Goal: Task Accomplishment & Management: Complete application form

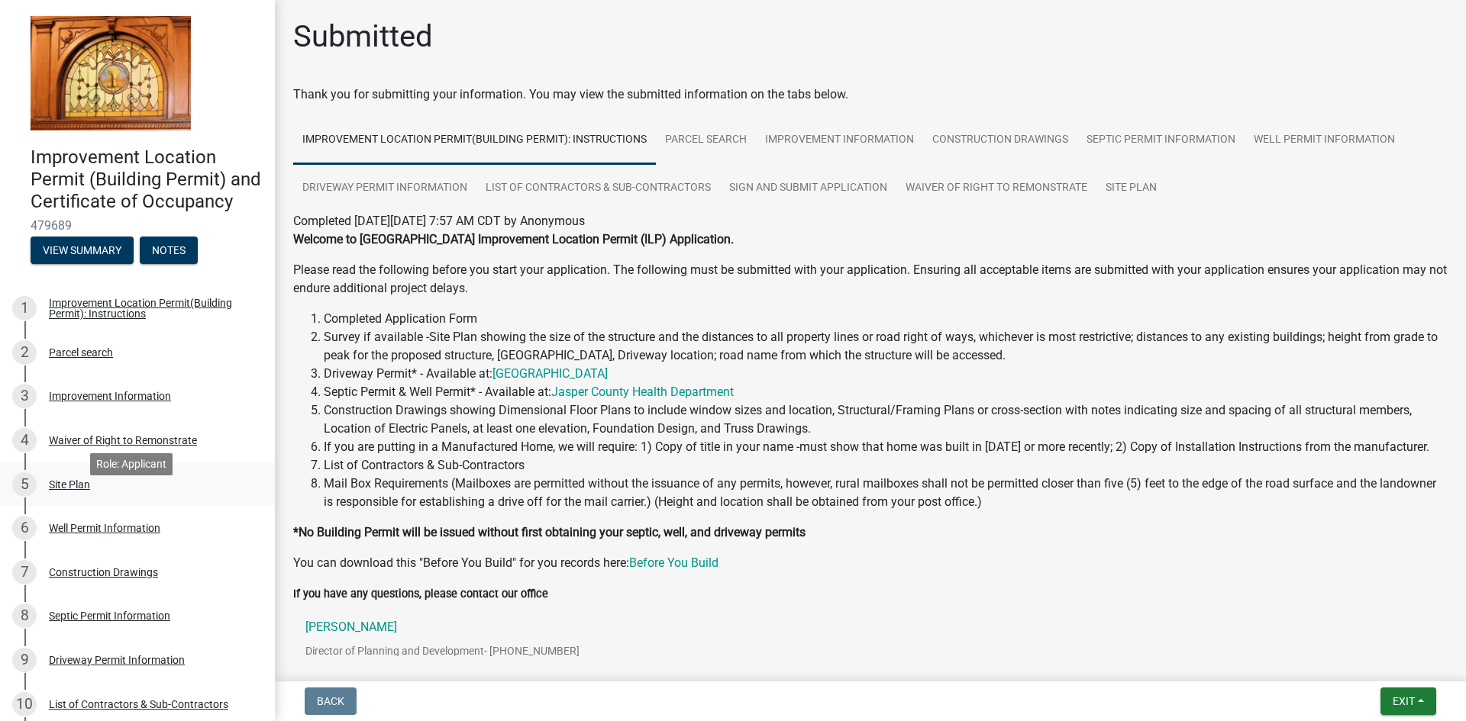
click at [69, 490] on div "Site Plan" at bounding box center [69, 484] width 41 height 11
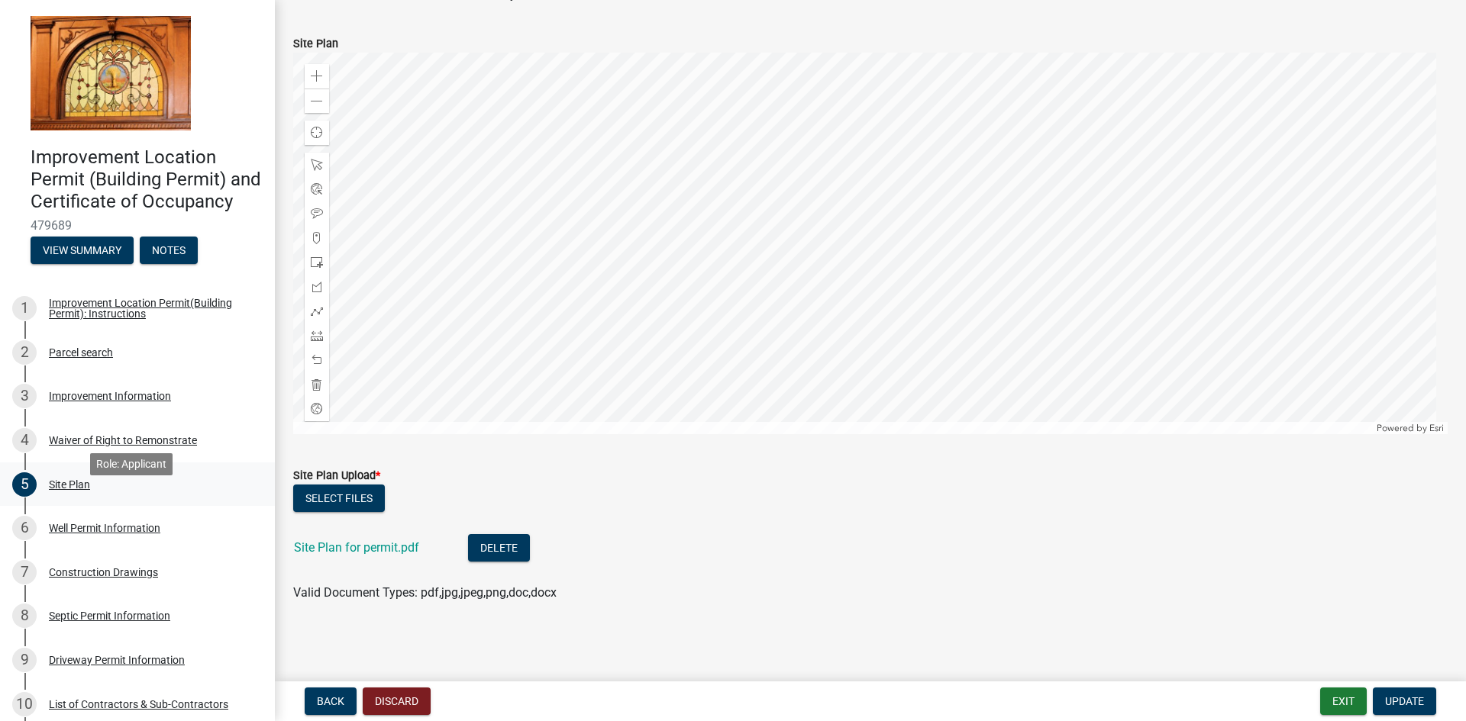
scroll to position [222, 0]
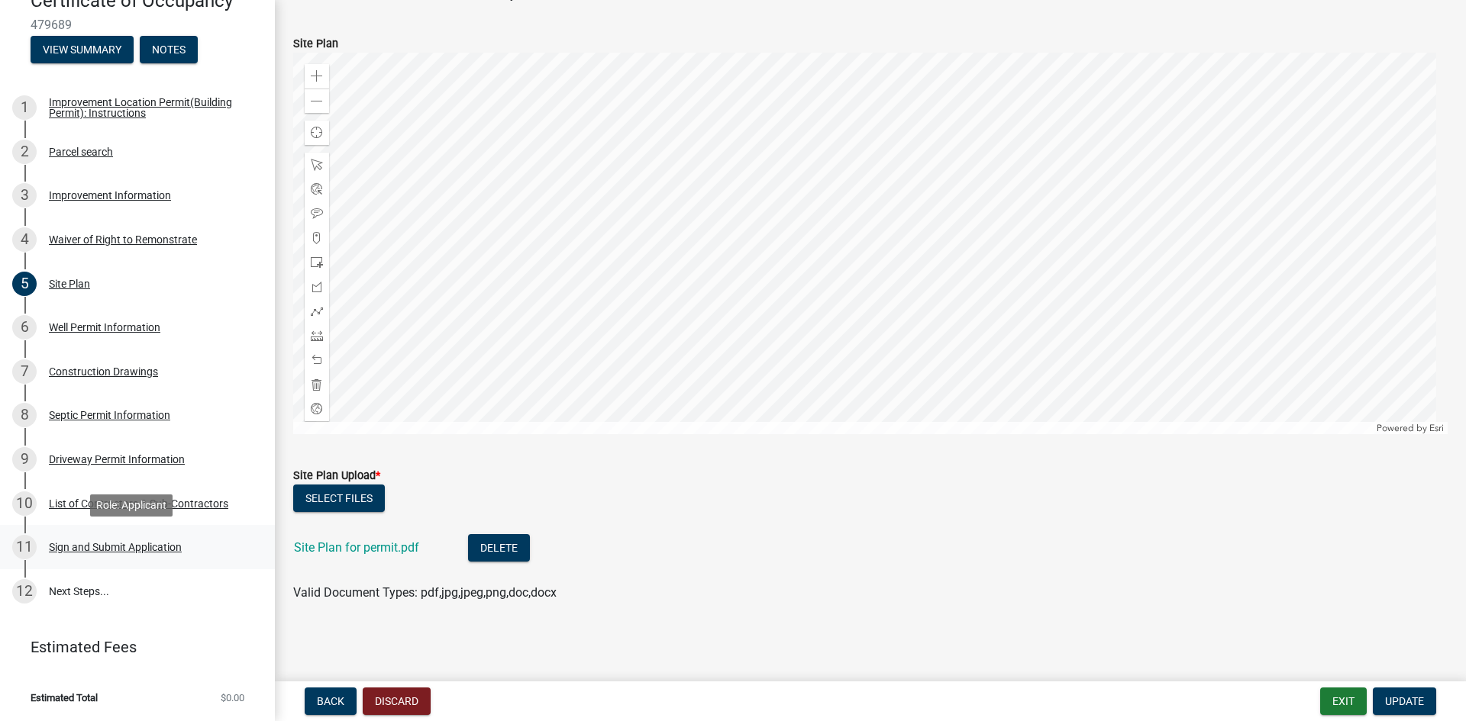
click at [108, 547] on div "Sign and Submit Application" at bounding box center [115, 547] width 133 height 11
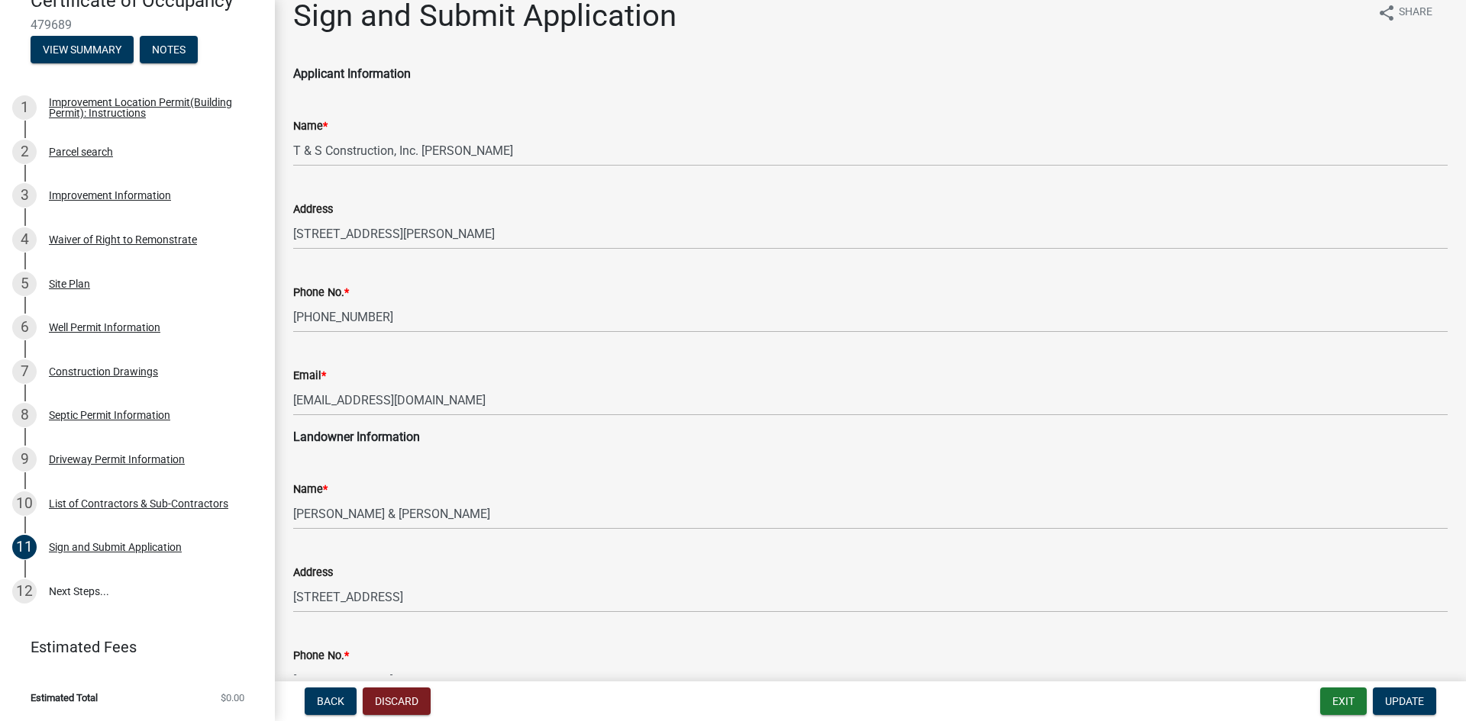
scroll to position [0, 0]
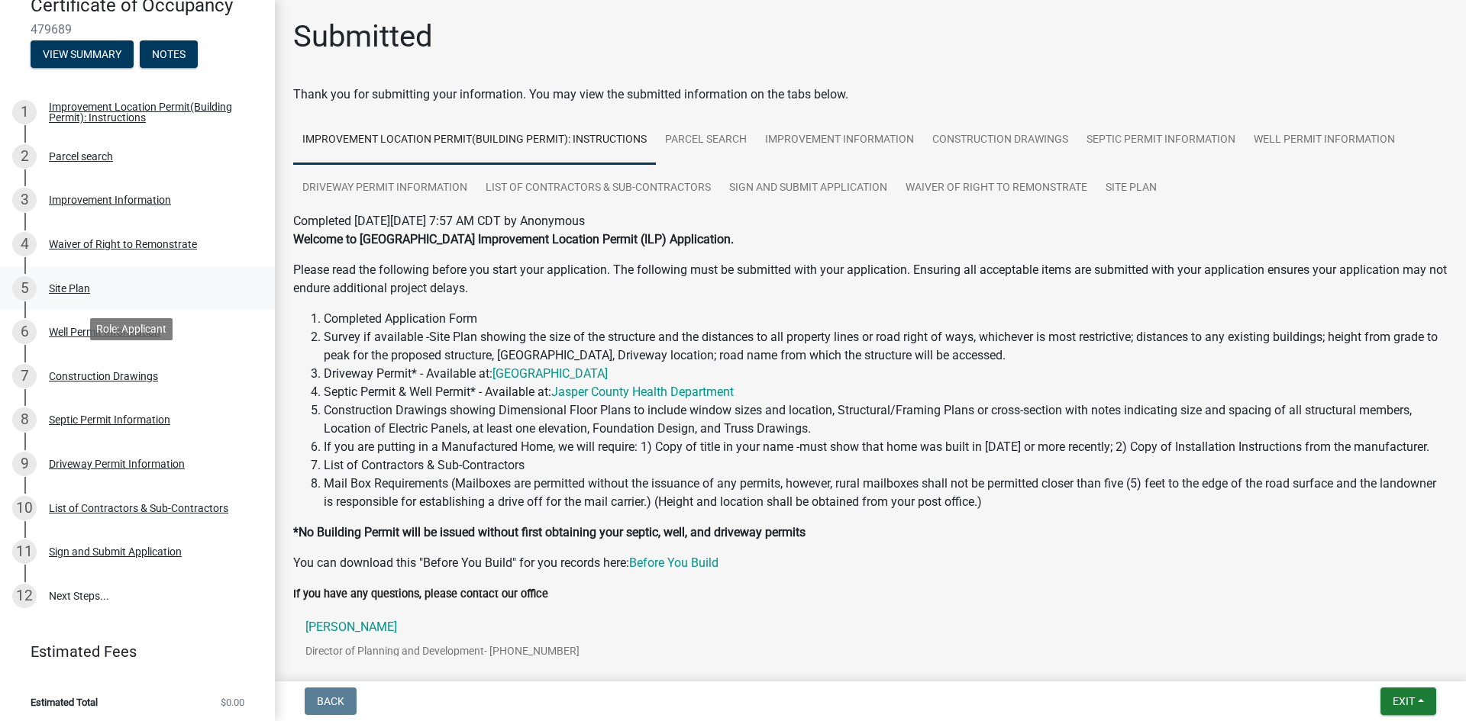
scroll to position [222, 0]
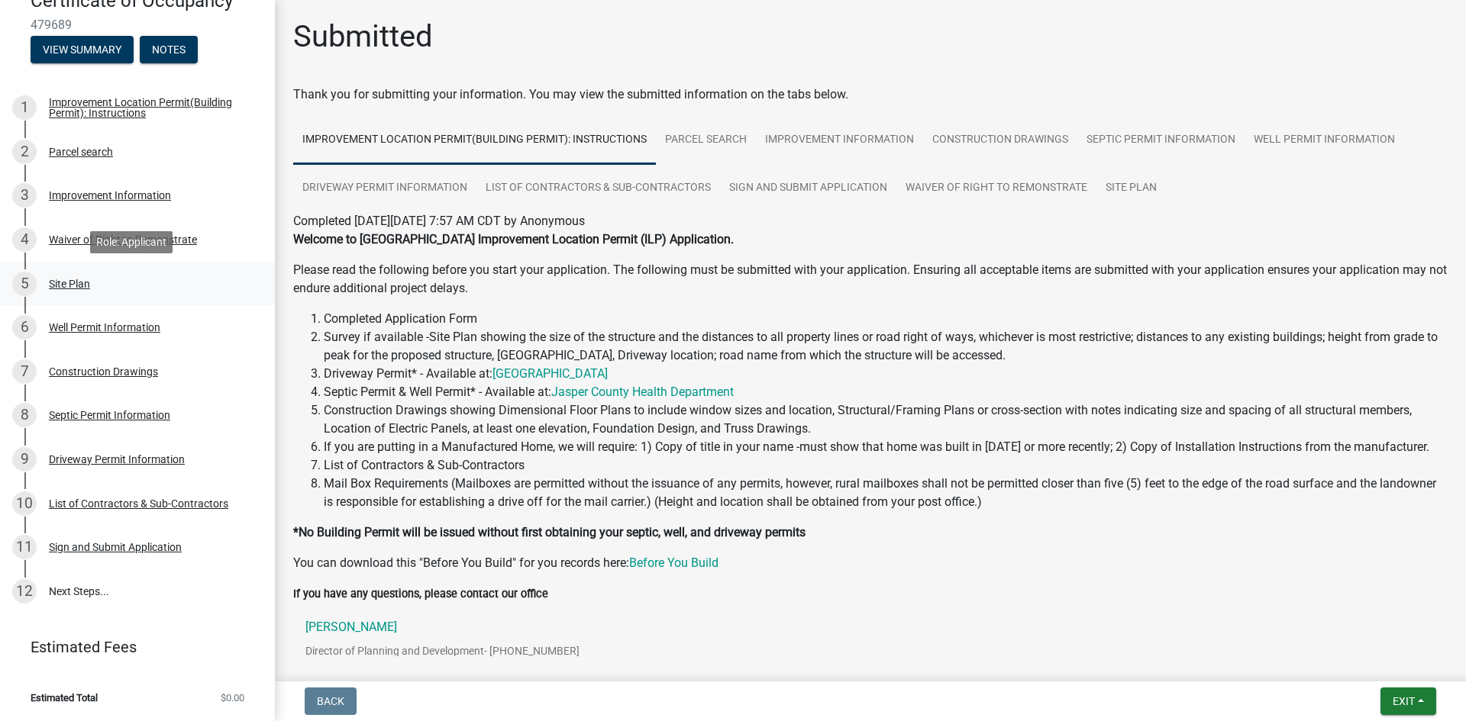
click at [66, 279] on div "Site Plan" at bounding box center [69, 284] width 41 height 11
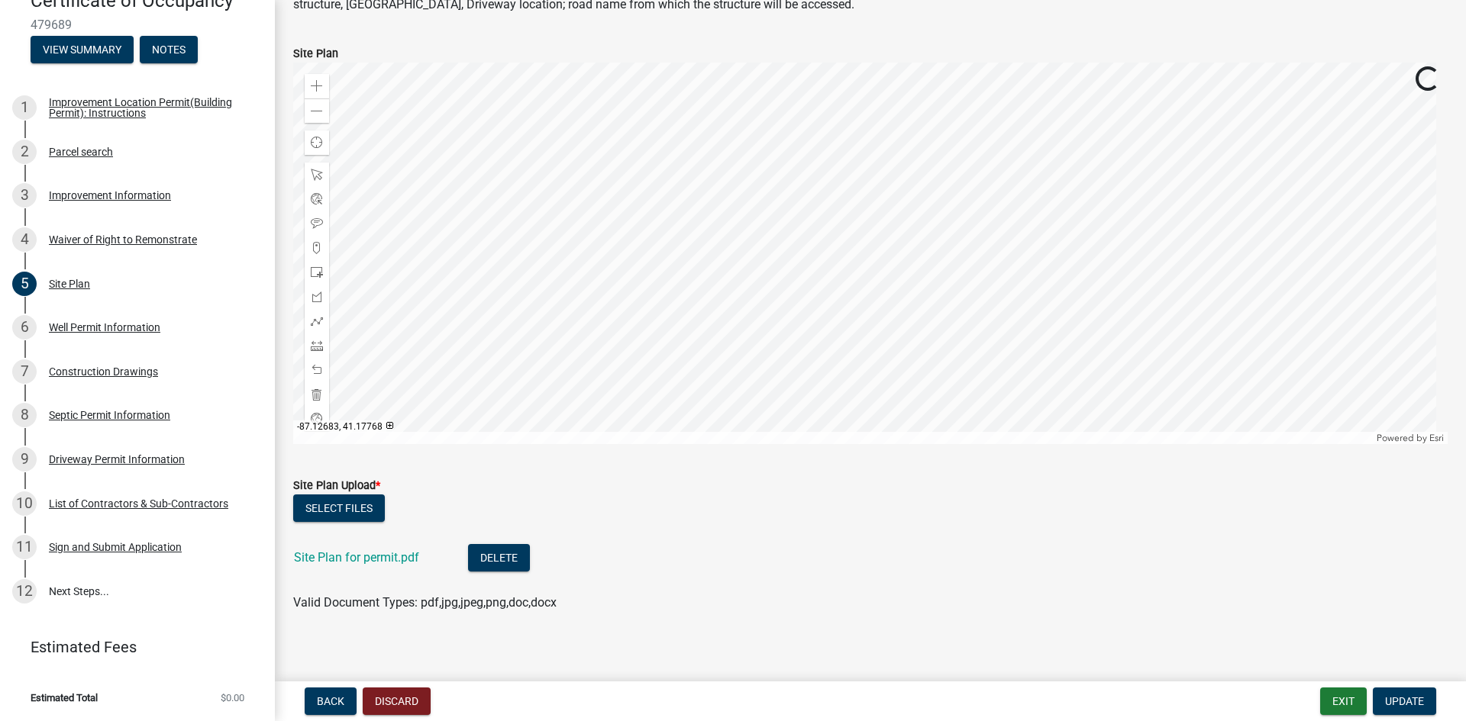
scroll to position [118, 0]
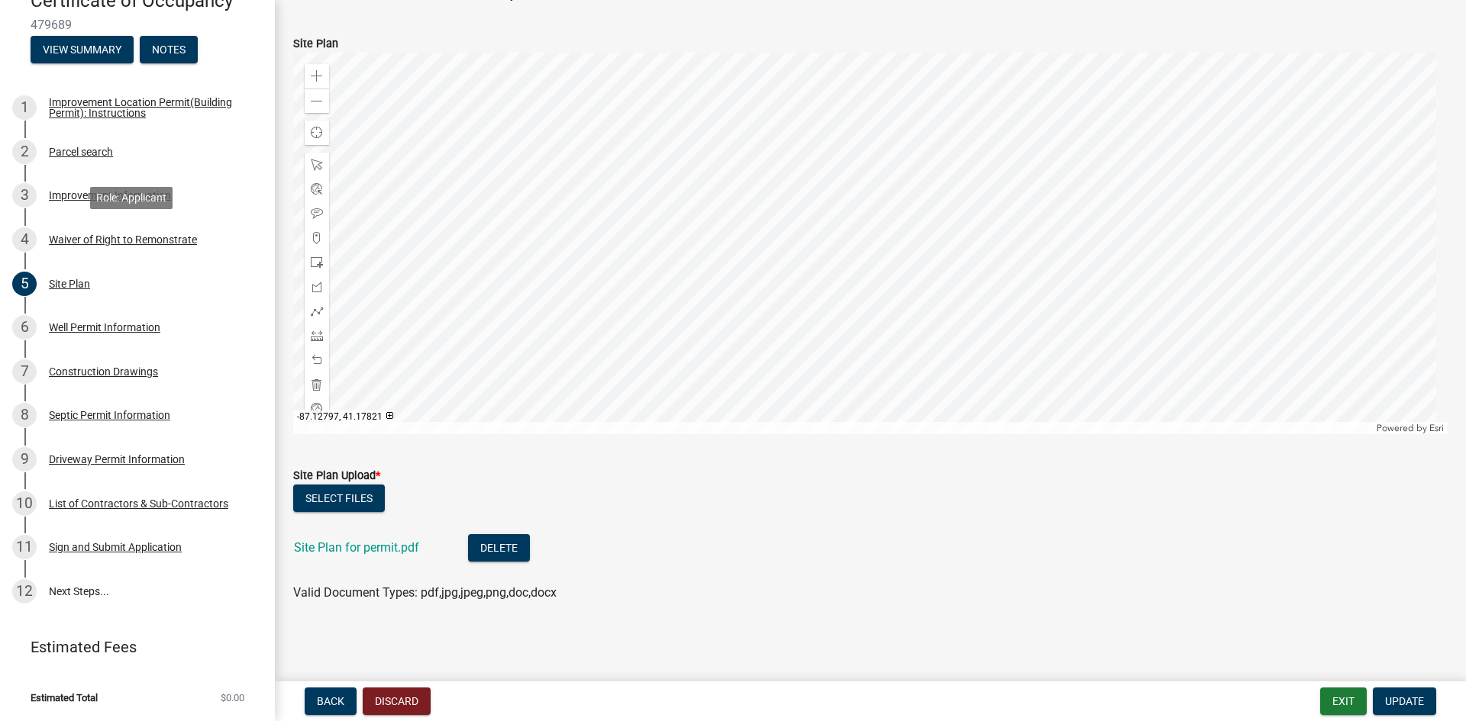
click at [110, 243] on div "Waiver of Right to Remonstrate" at bounding box center [123, 239] width 148 height 11
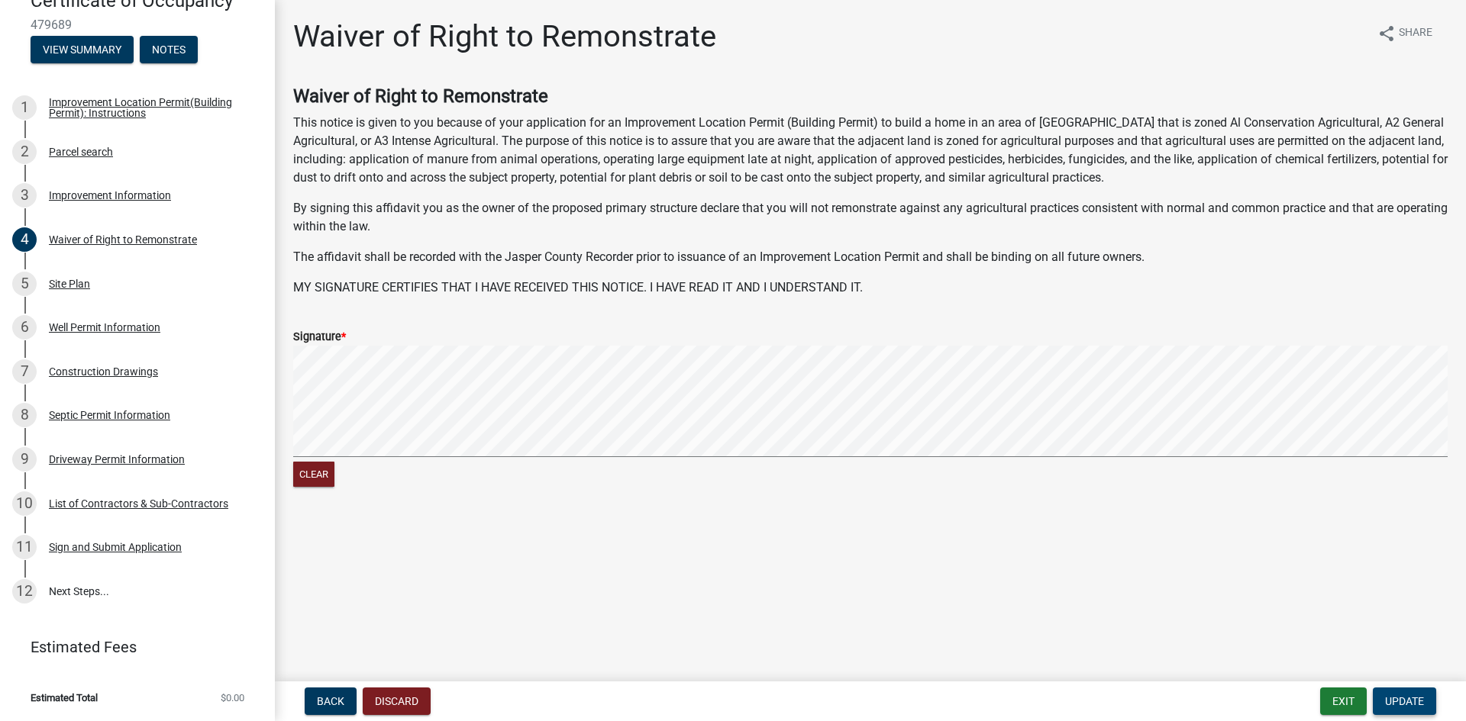
click at [1416, 702] on span "Update" at bounding box center [1404, 702] width 39 height 12
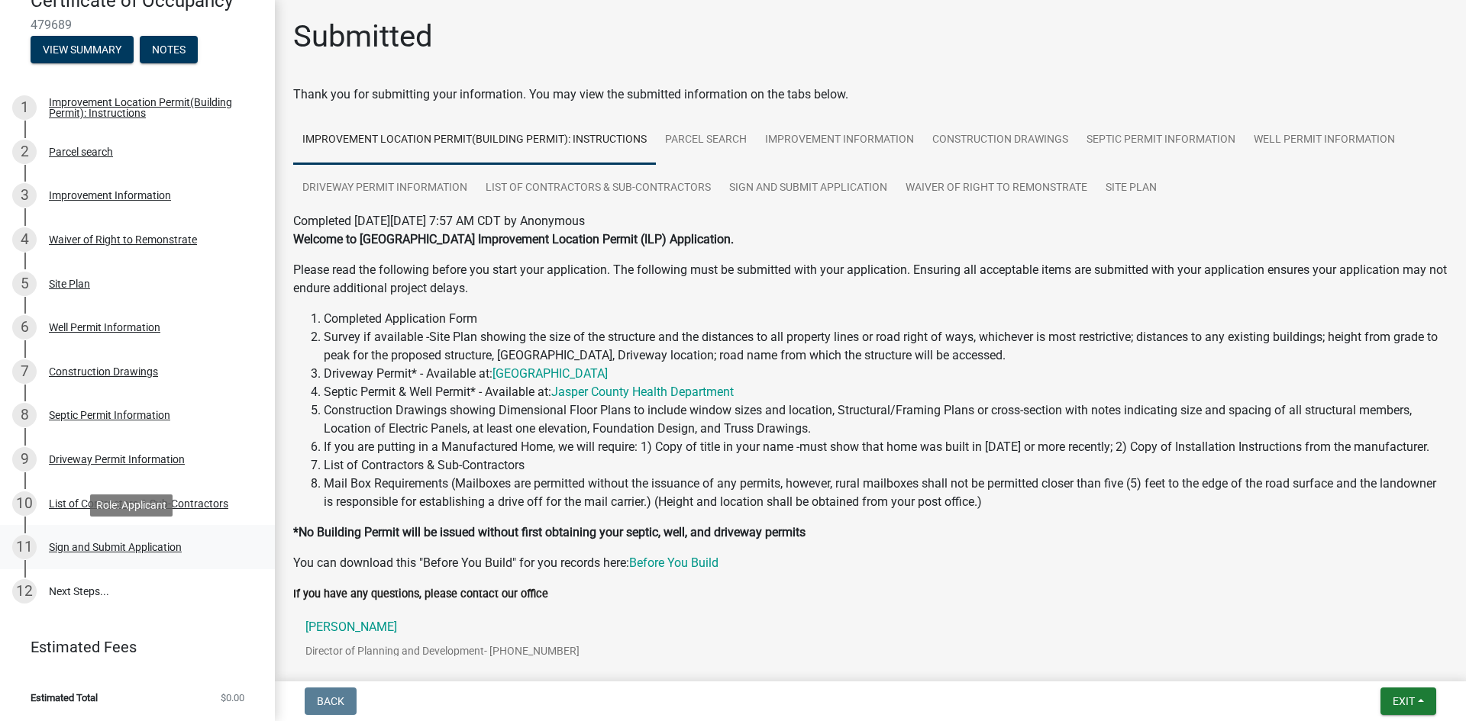
click at [98, 545] on div "Sign and Submit Application" at bounding box center [115, 547] width 133 height 11
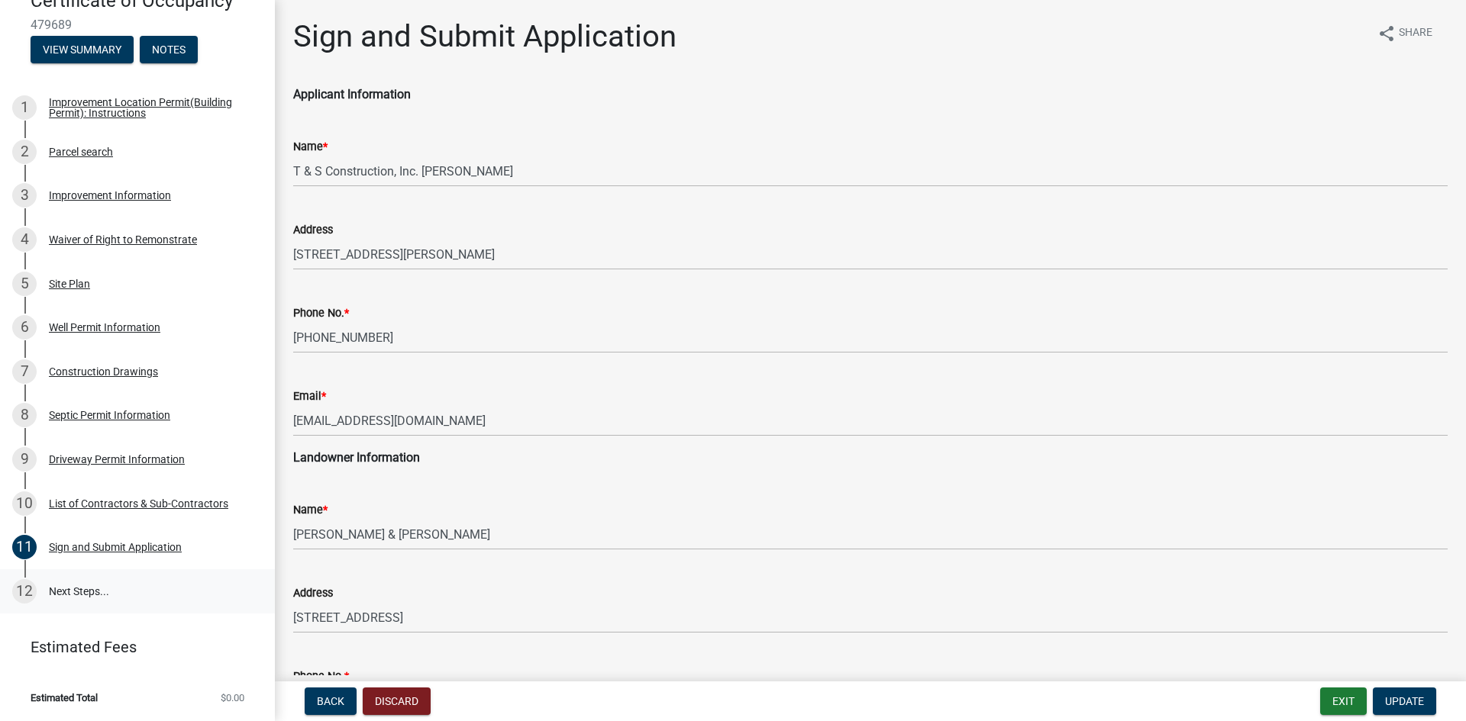
click at [53, 592] on link "12 Next Steps..." at bounding box center [137, 592] width 275 height 44
click at [29, 586] on div "12" at bounding box center [24, 591] width 24 height 24
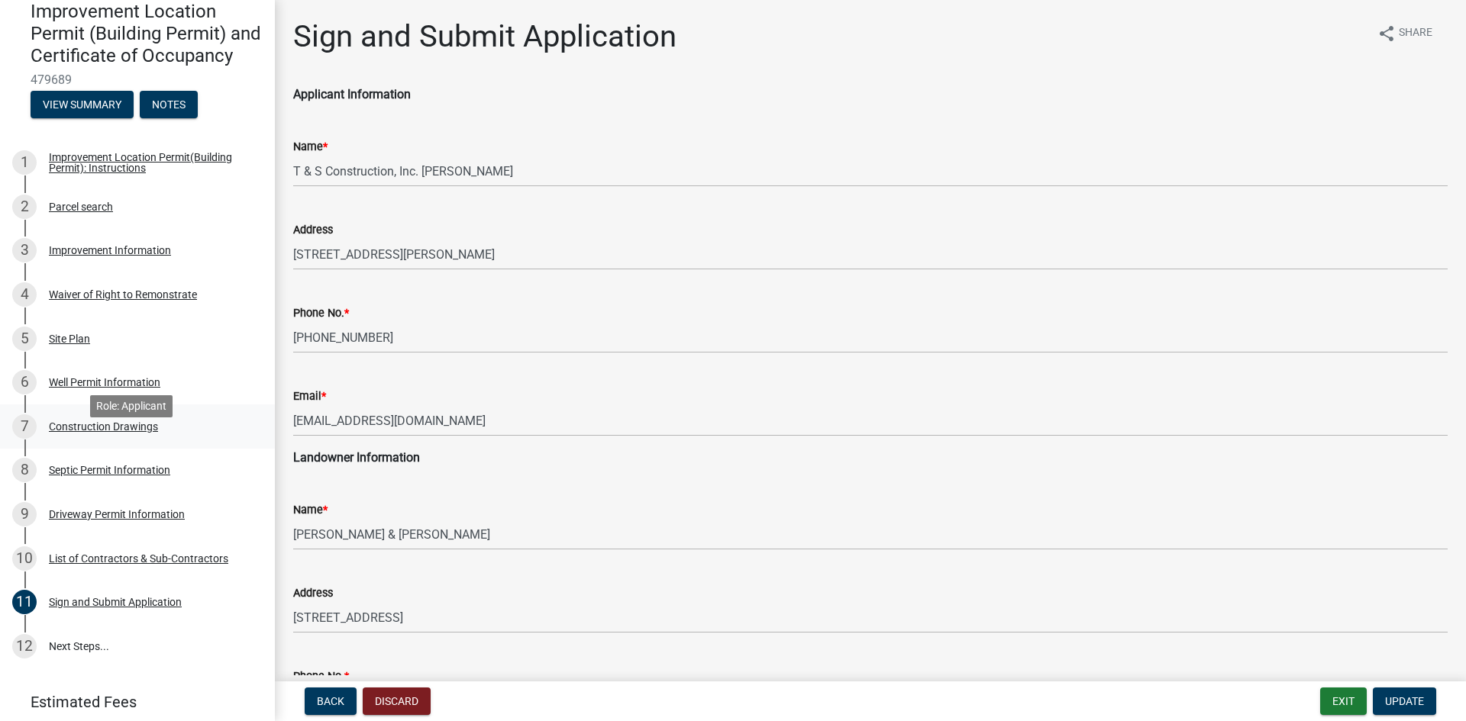
click at [68, 432] on div "Construction Drawings" at bounding box center [103, 426] width 109 height 11
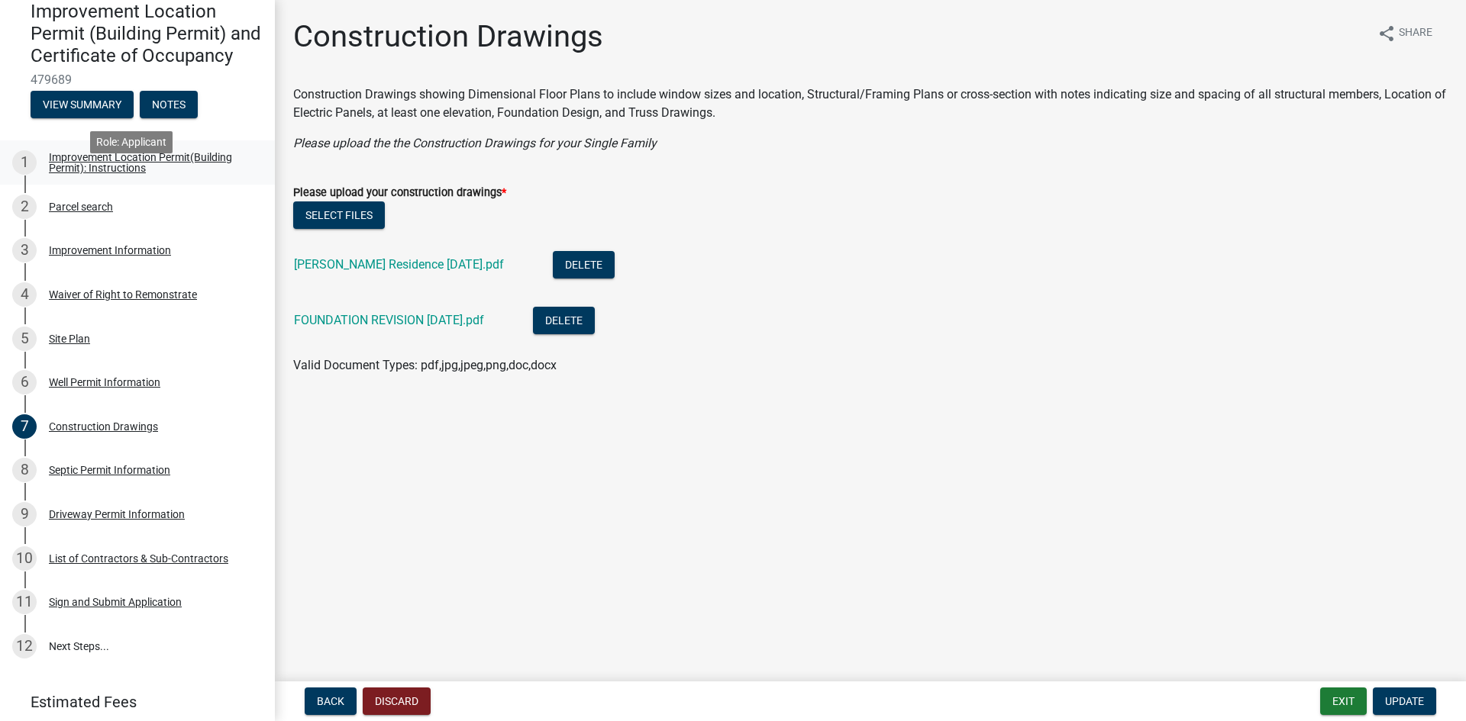
click at [67, 173] on div "Improvement Location Permit(Building Permit): Instructions" at bounding box center [150, 162] width 202 height 21
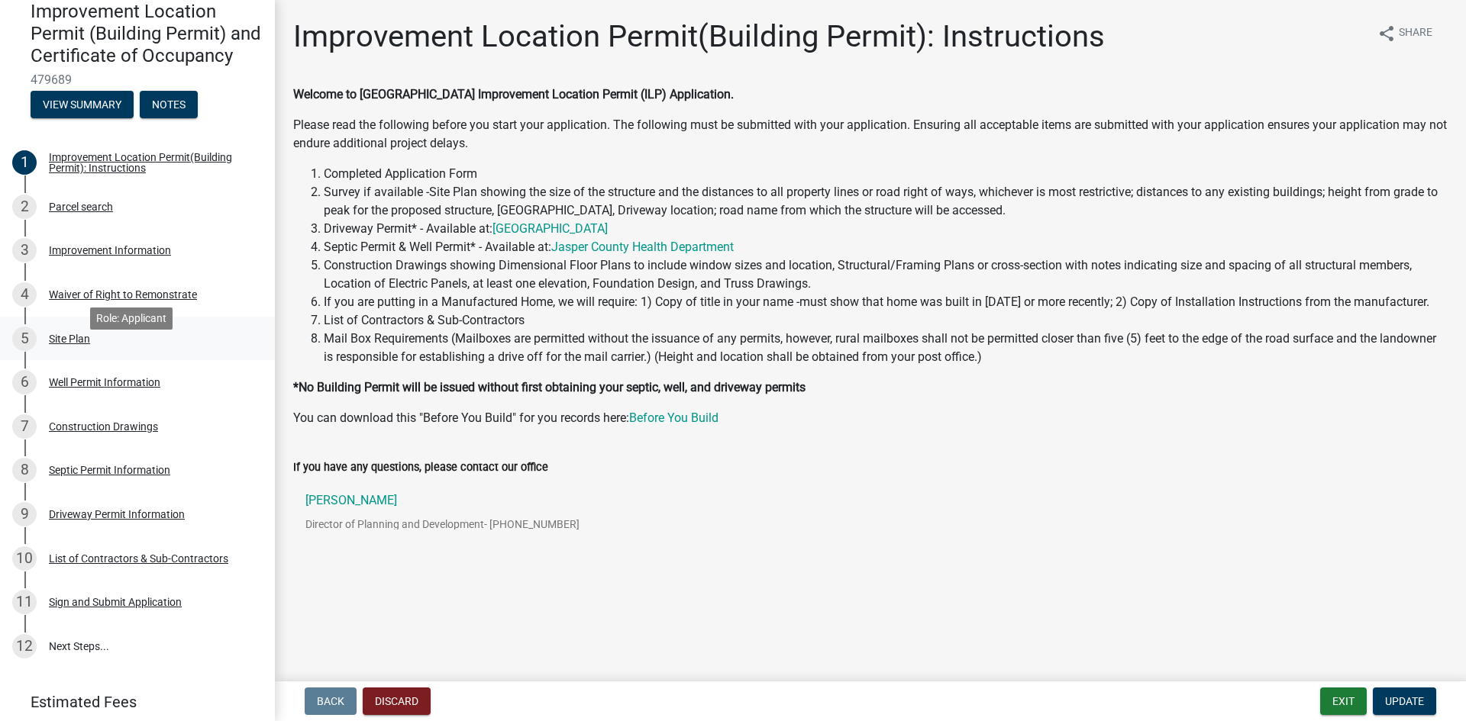
click at [64, 344] on div "Site Plan" at bounding box center [69, 339] width 41 height 11
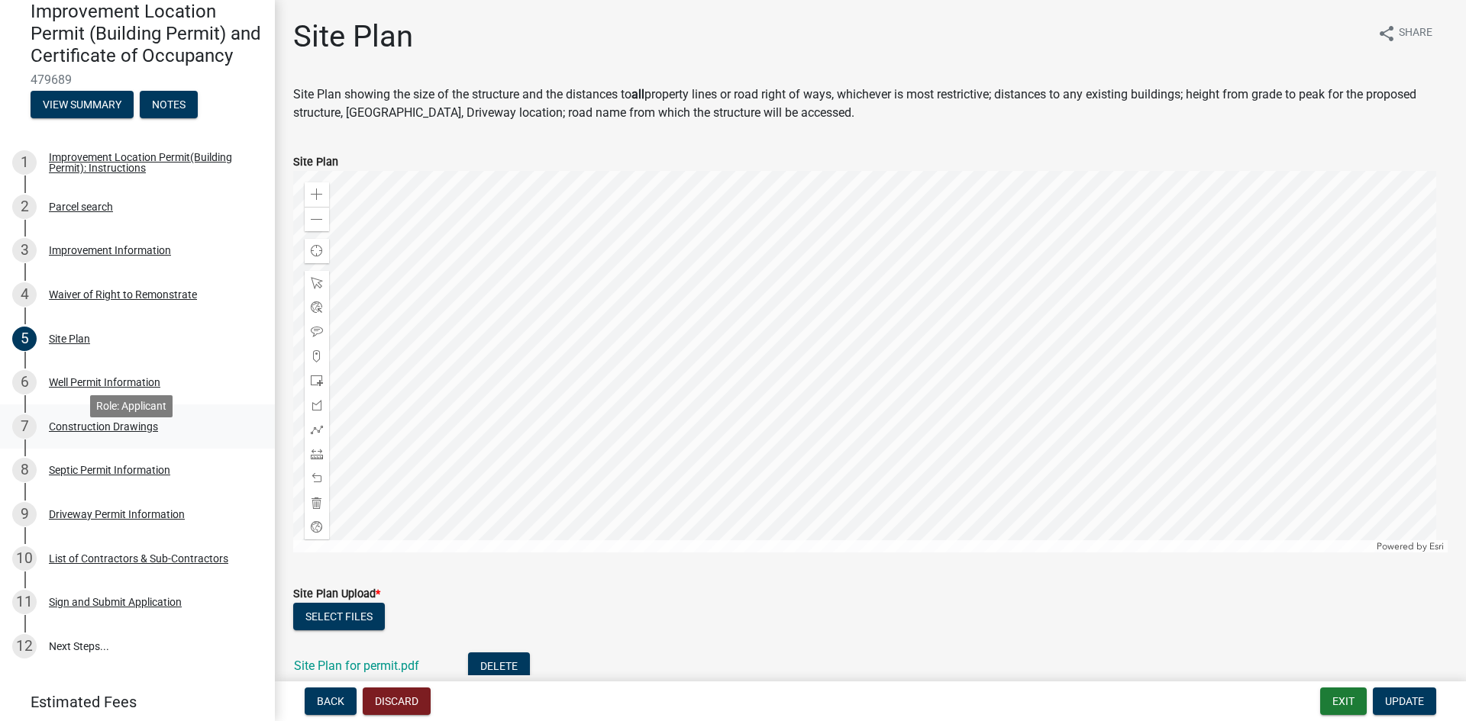
click at [88, 432] on div "Construction Drawings" at bounding box center [103, 426] width 109 height 11
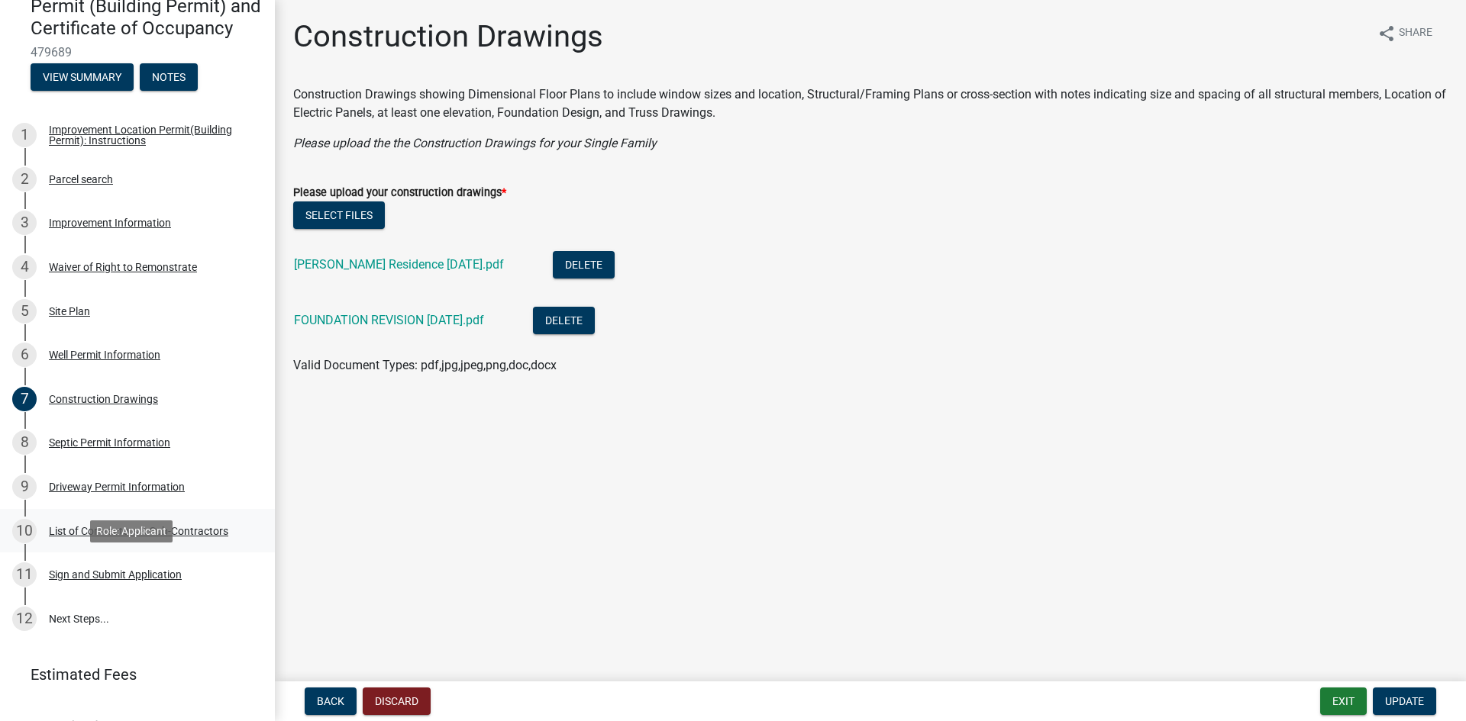
scroll to position [222, 0]
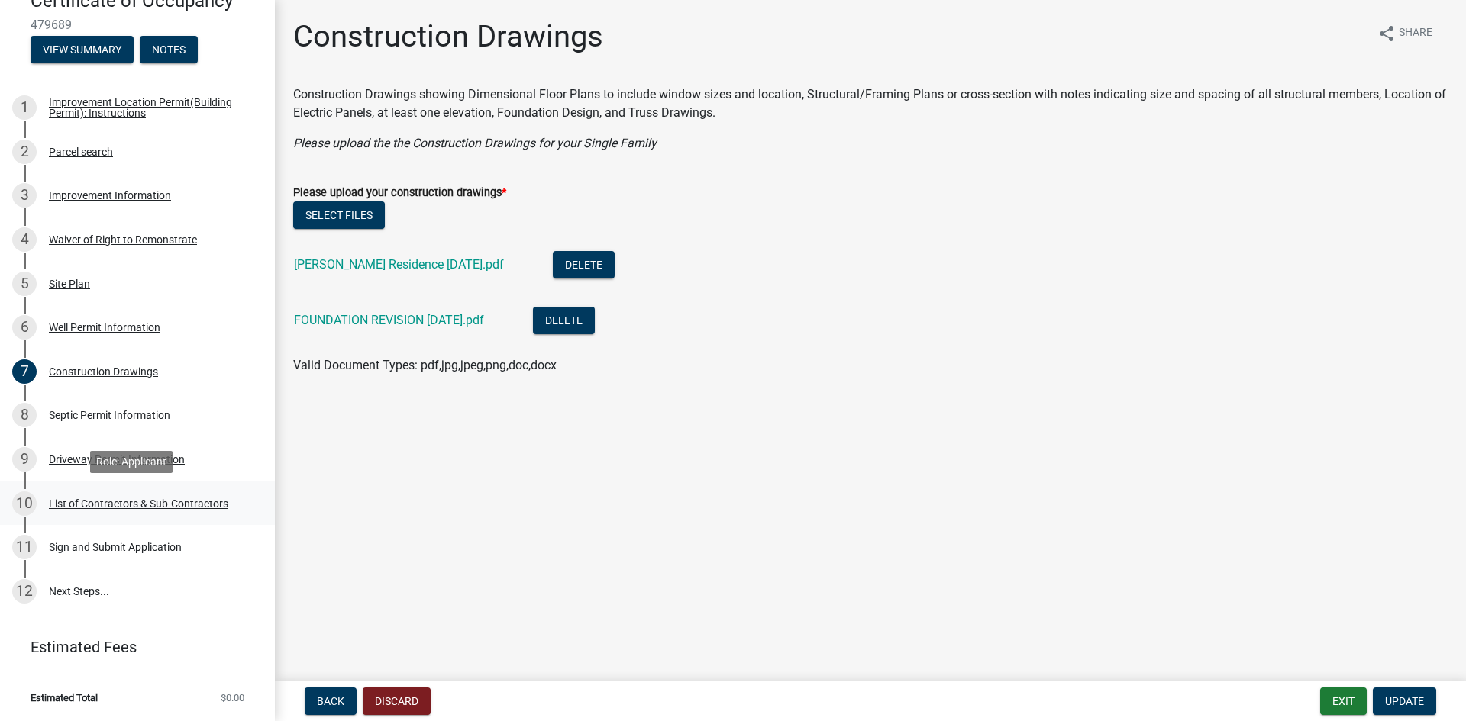
click at [140, 505] on div "List of Contractors & Sub-Contractors" at bounding box center [138, 504] width 179 height 11
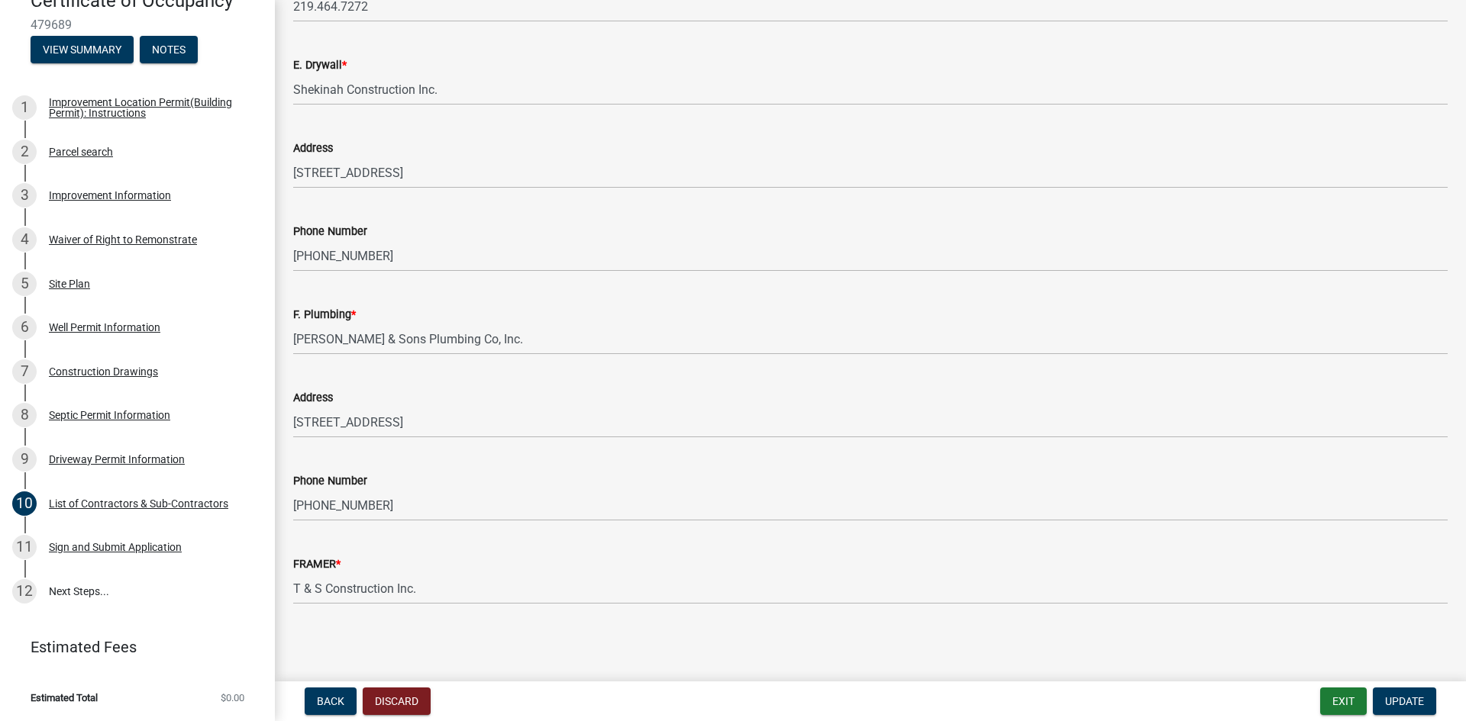
scroll to position [1422, 0]
click at [110, 111] on div "Improvement Location Permit(Building Permit): Instructions" at bounding box center [150, 107] width 202 height 21
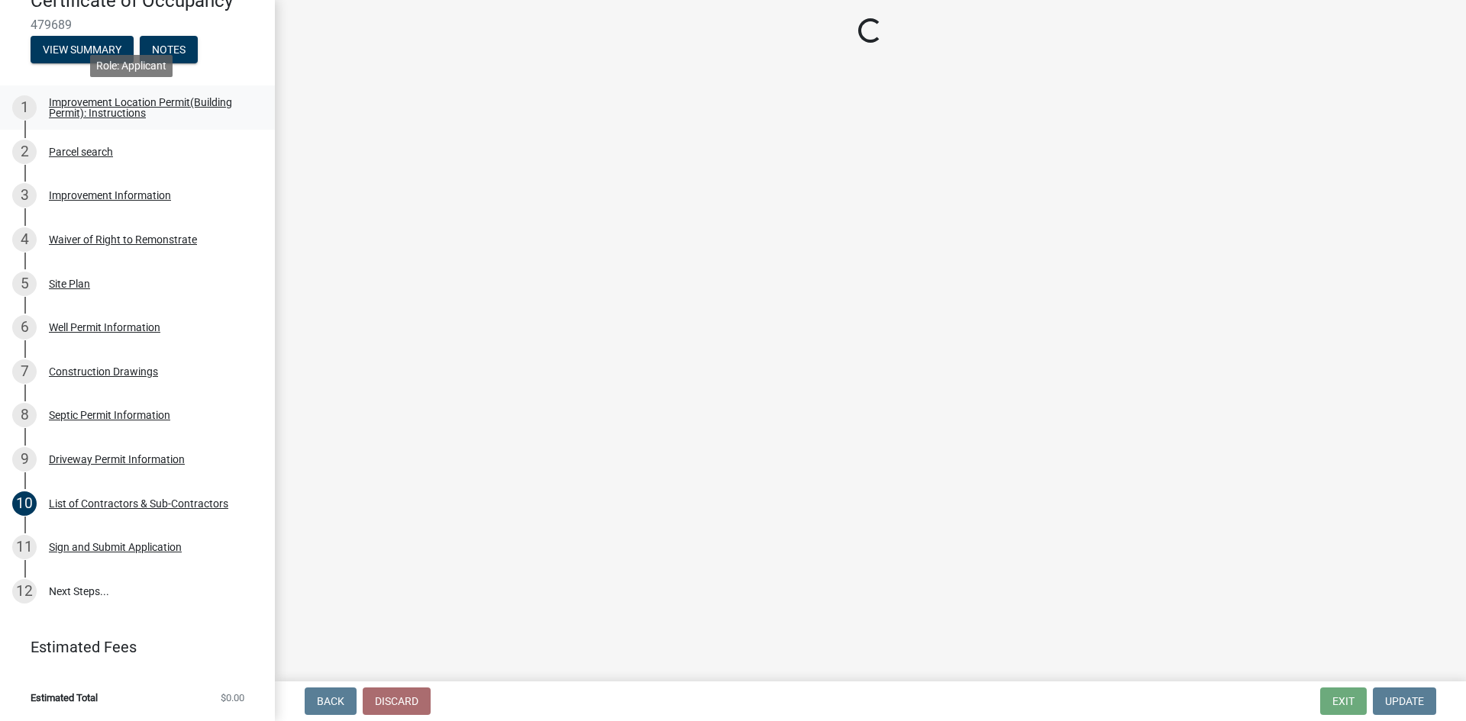
scroll to position [0, 0]
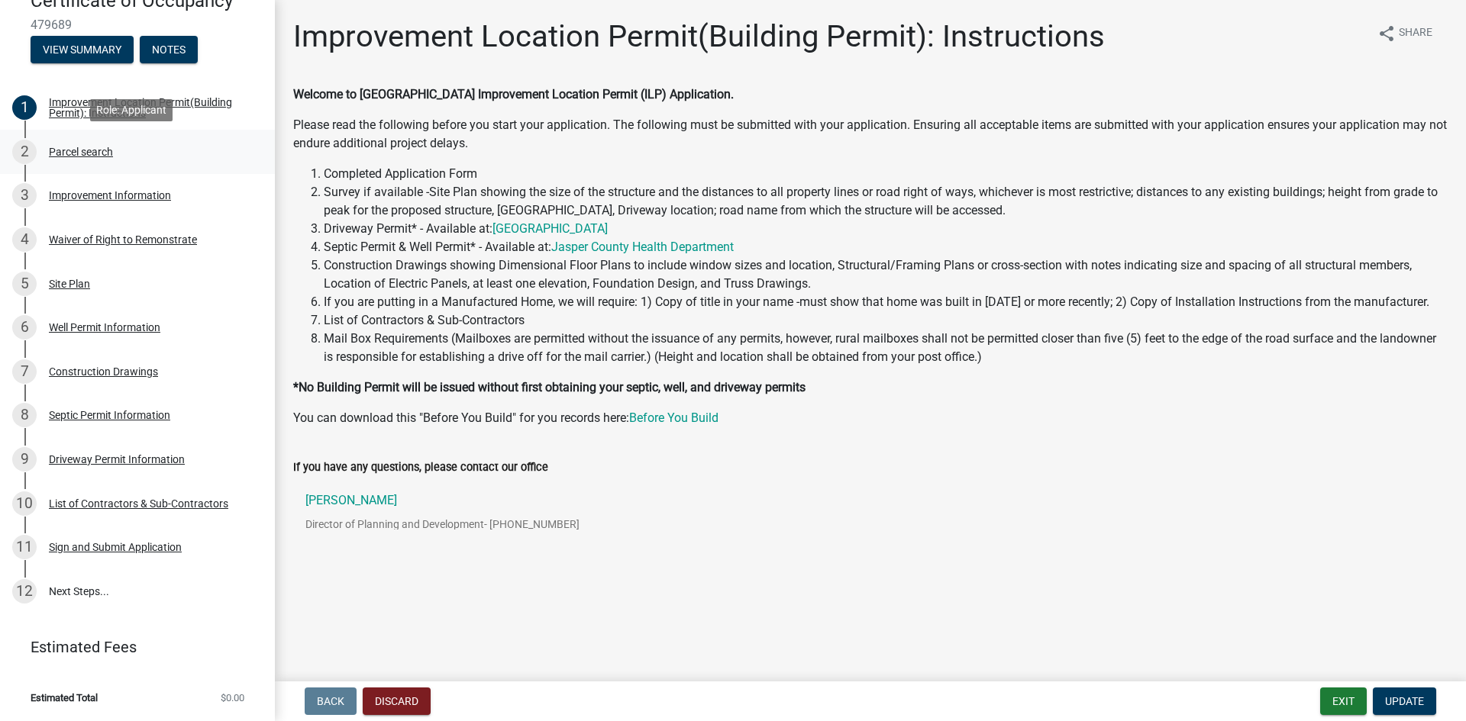
click at [107, 155] on div "Parcel search" at bounding box center [81, 152] width 64 height 11
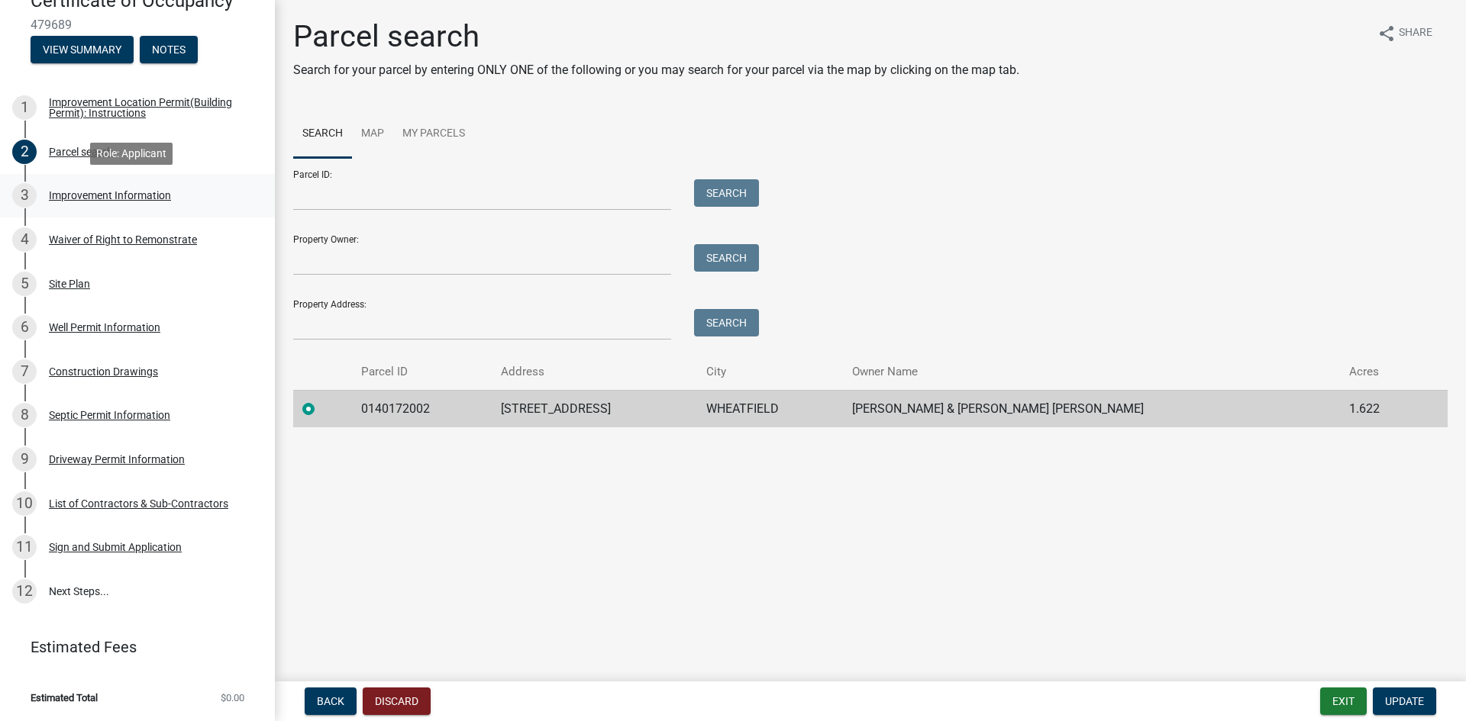
click at [120, 195] on div "Improvement Information" at bounding box center [110, 195] width 122 height 11
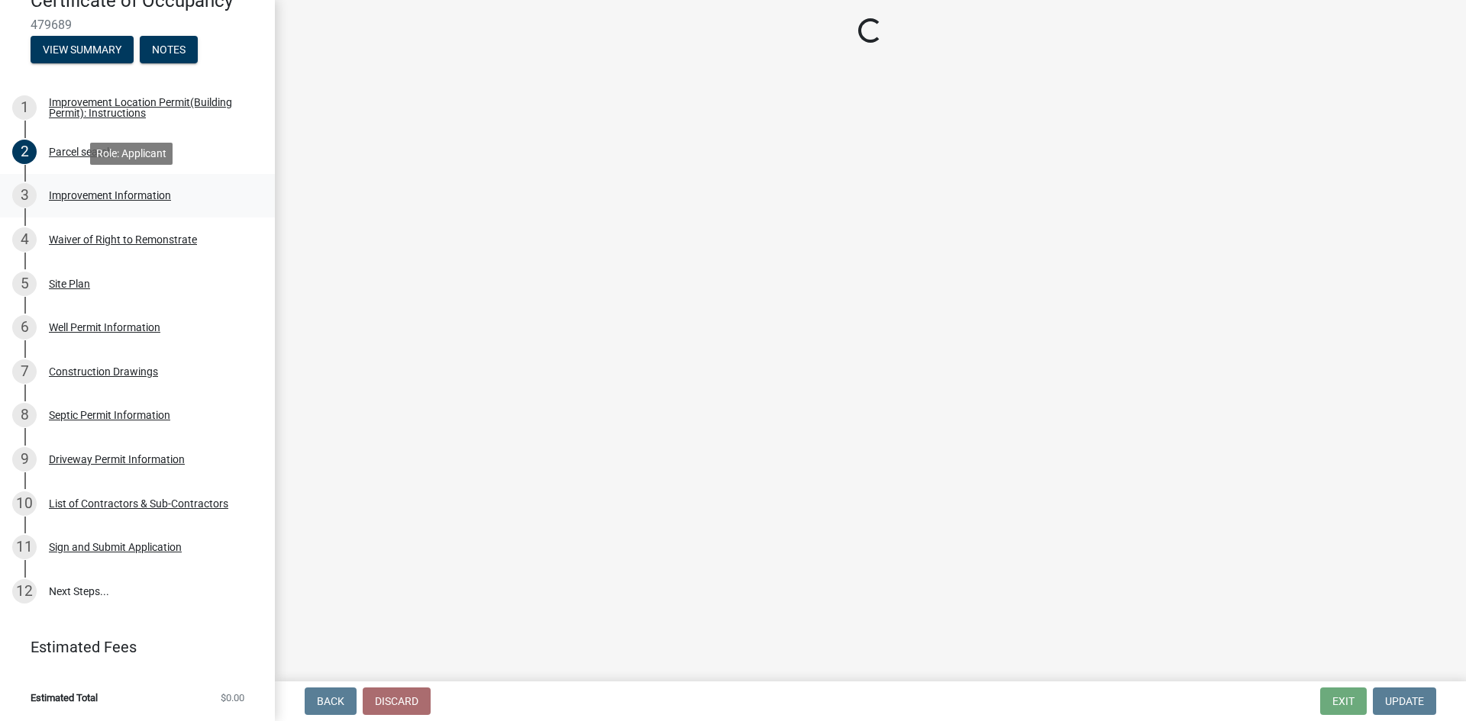
select select "8223da26-0ac6-488f-81e7-4bb0725dcd0b"
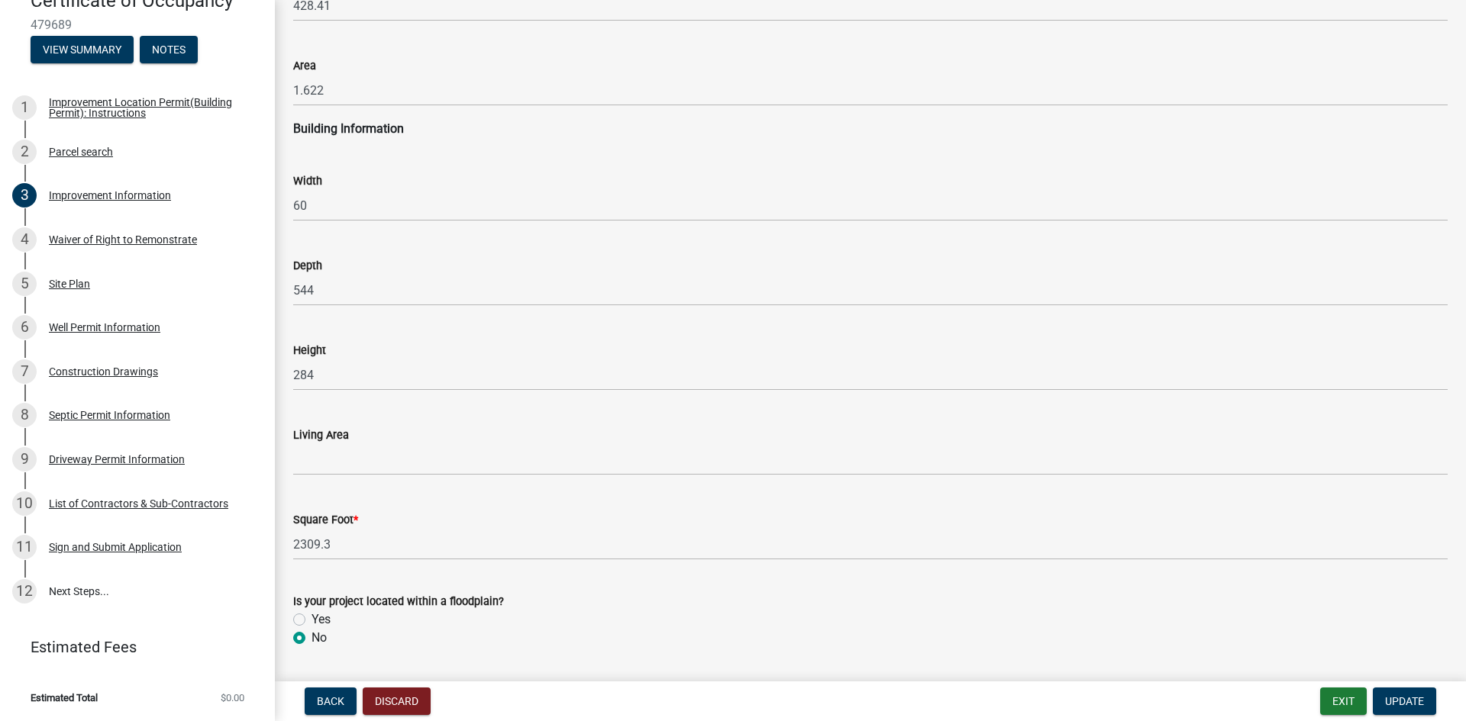
scroll to position [2183, 0]
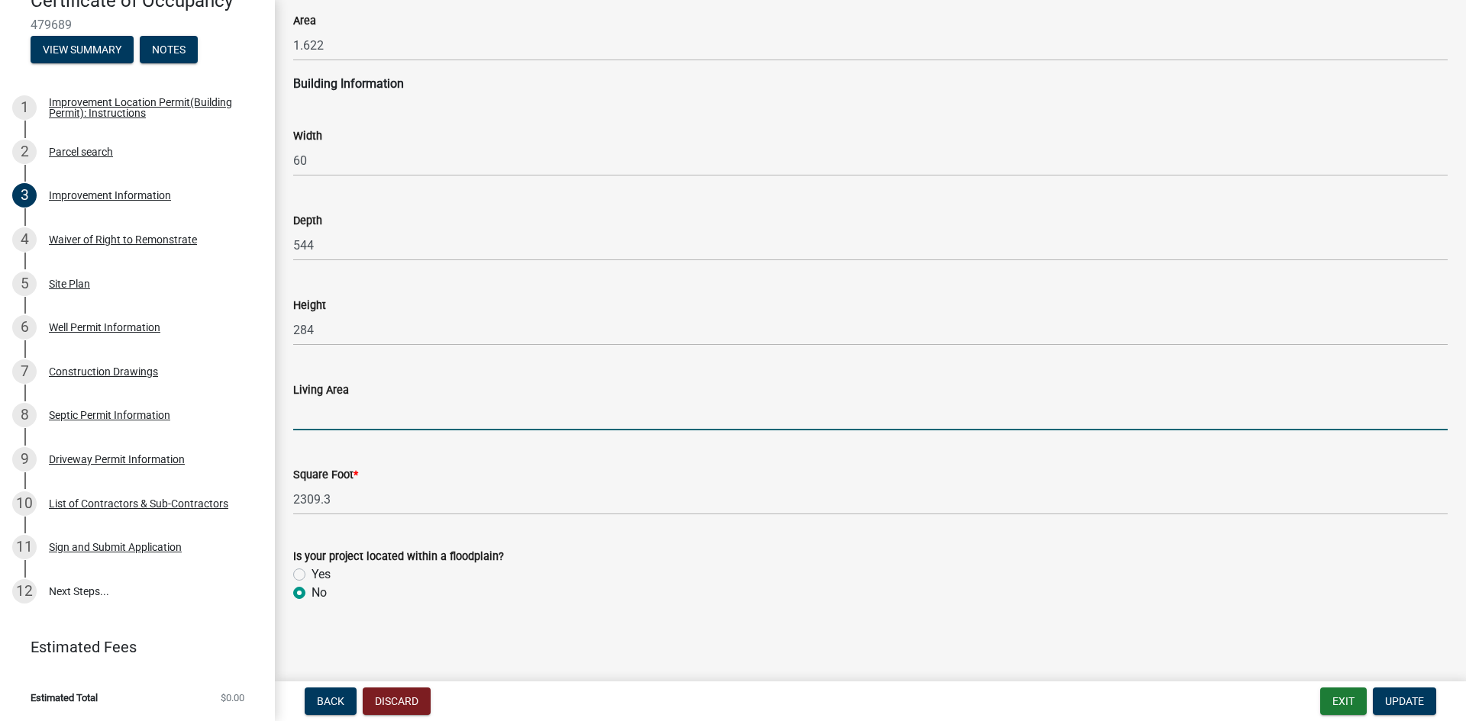
click at [349, 415] on input "text" at bounding box center [870, 414] width 1154 height 31
drag, startPoint x: 320, startPoint y: 417, endPoint x: 255, endPoint y: 418, distance: 64.9
click at [255, 418] on div "Improvement Location Permit (Building Permit) and Certificate of Occupancy 4796…" at bounding box center [733, 360] width 1466 height 721
type input "29332309.3624"
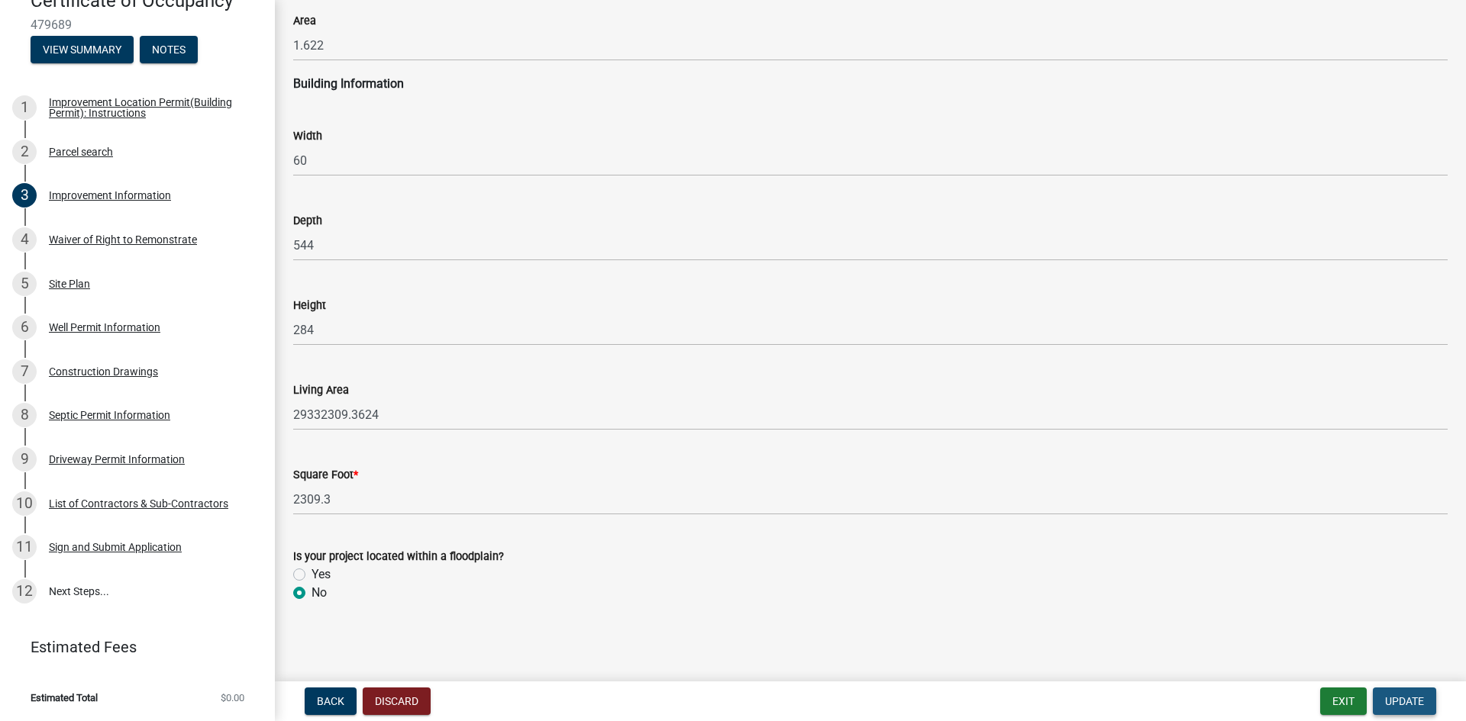
click at [1401, 701] on span "Update" at bounding box center [1404, 702] width 39 height 12
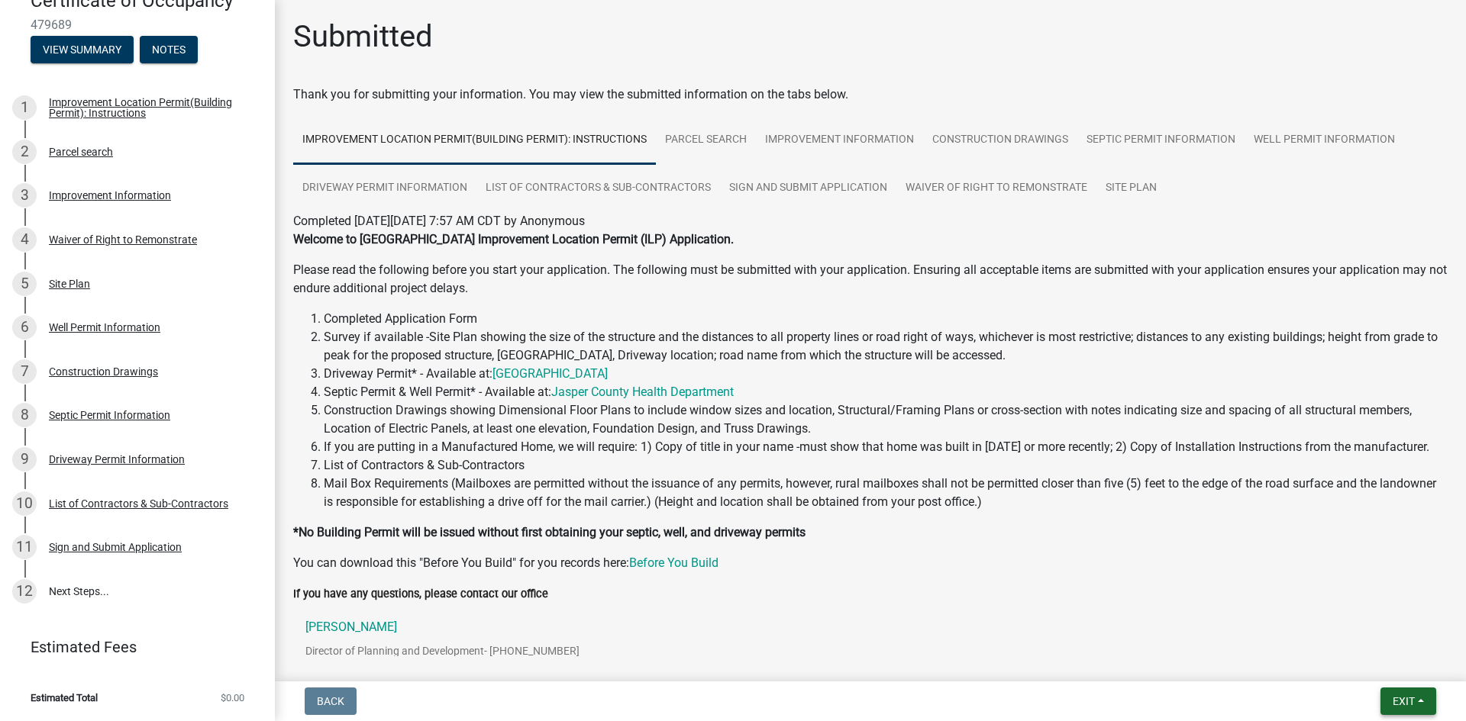
click at [1409, 702] on span "Exit" at bounding box center [1404, 702] width 22 height 12
click at [1364, 663] on button "Save & Exit" at bounding box center [1375, 662] width 122 height 37
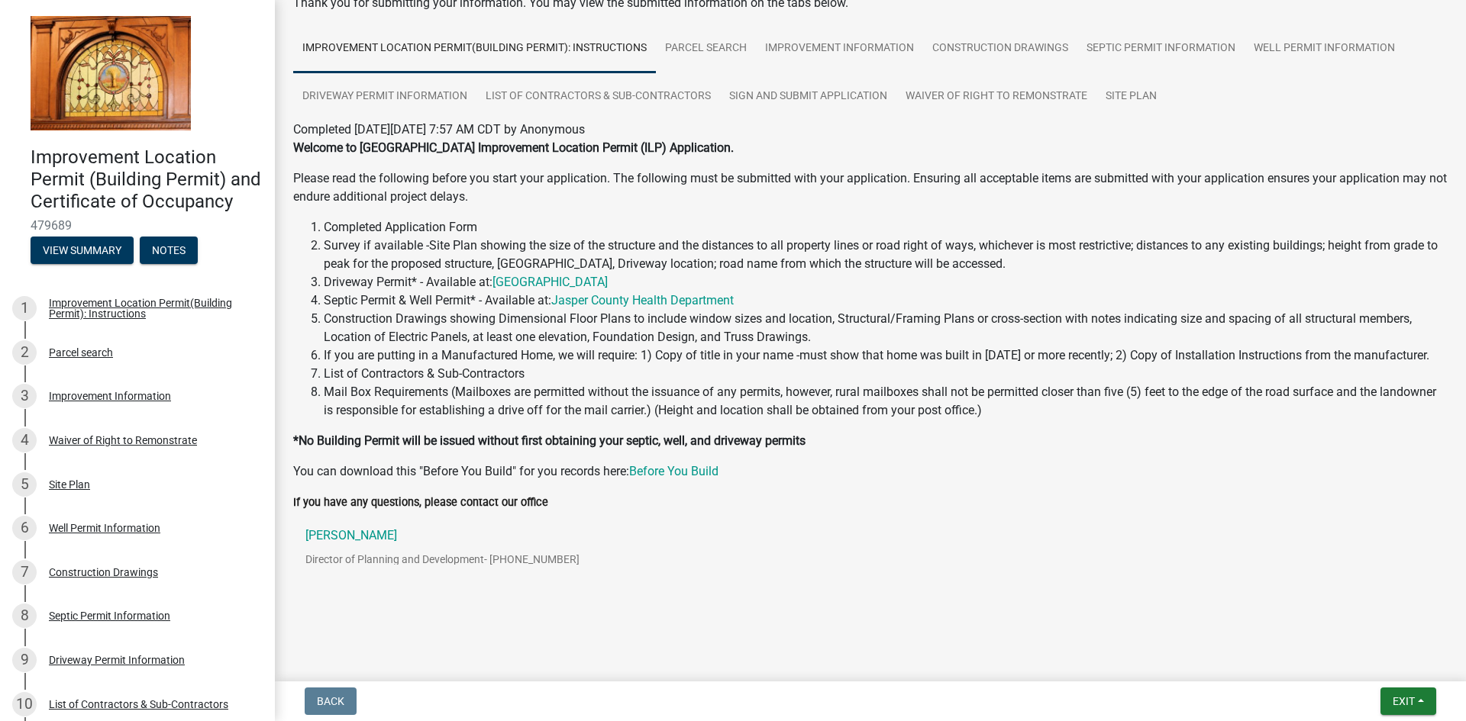
scroll to position [102, 0]
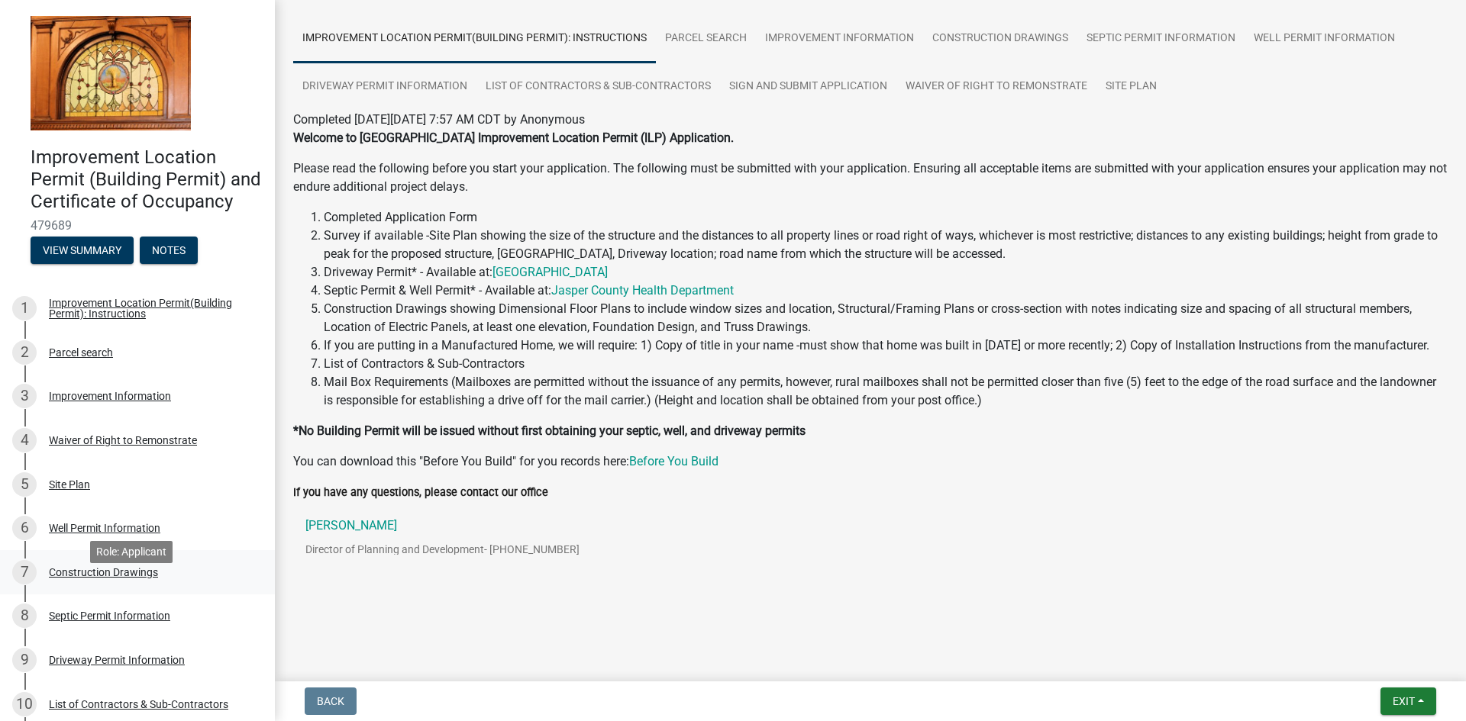
click at [86, 578] on div "Construction Drawings" at bounding box center [103, 572] width 109 height 11
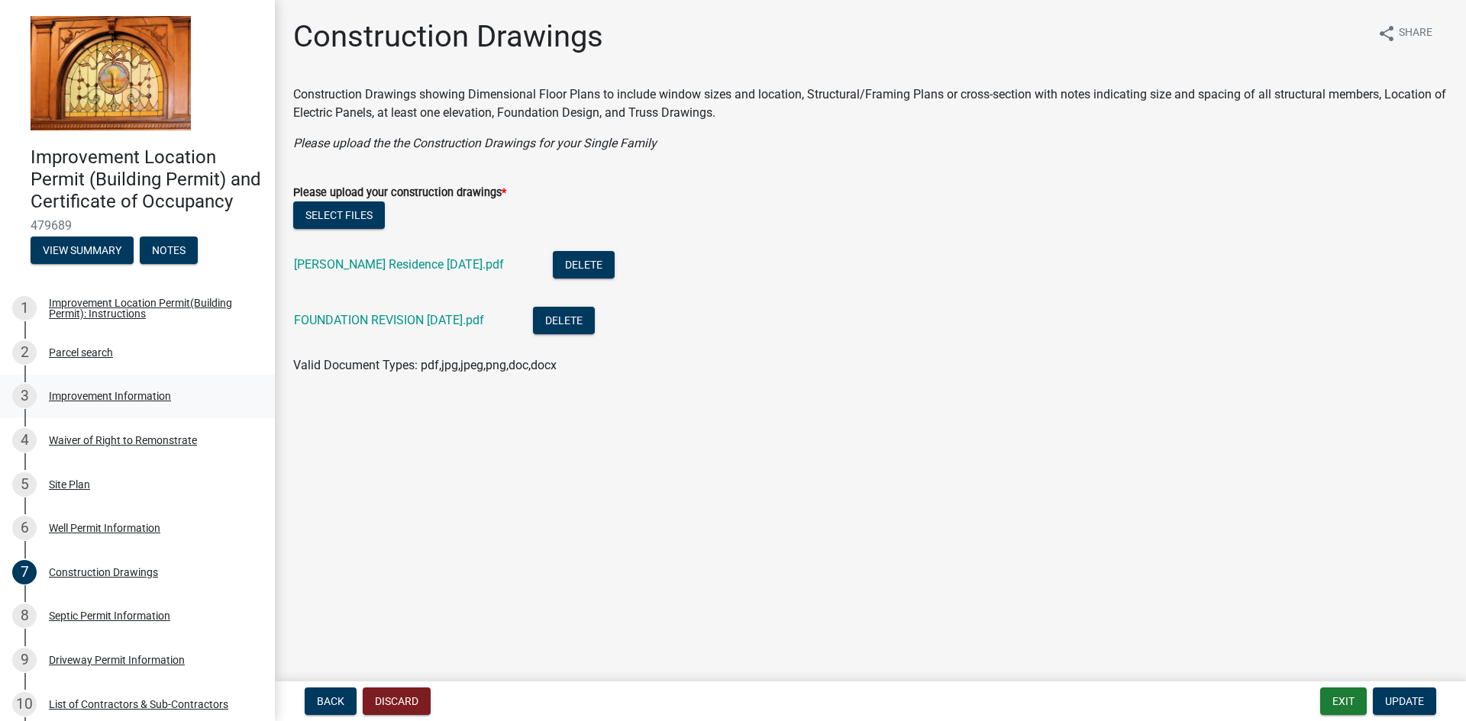
click at [104, 402] on div "Improvement Information" at bounding box center [110, 396] width 122 height 11
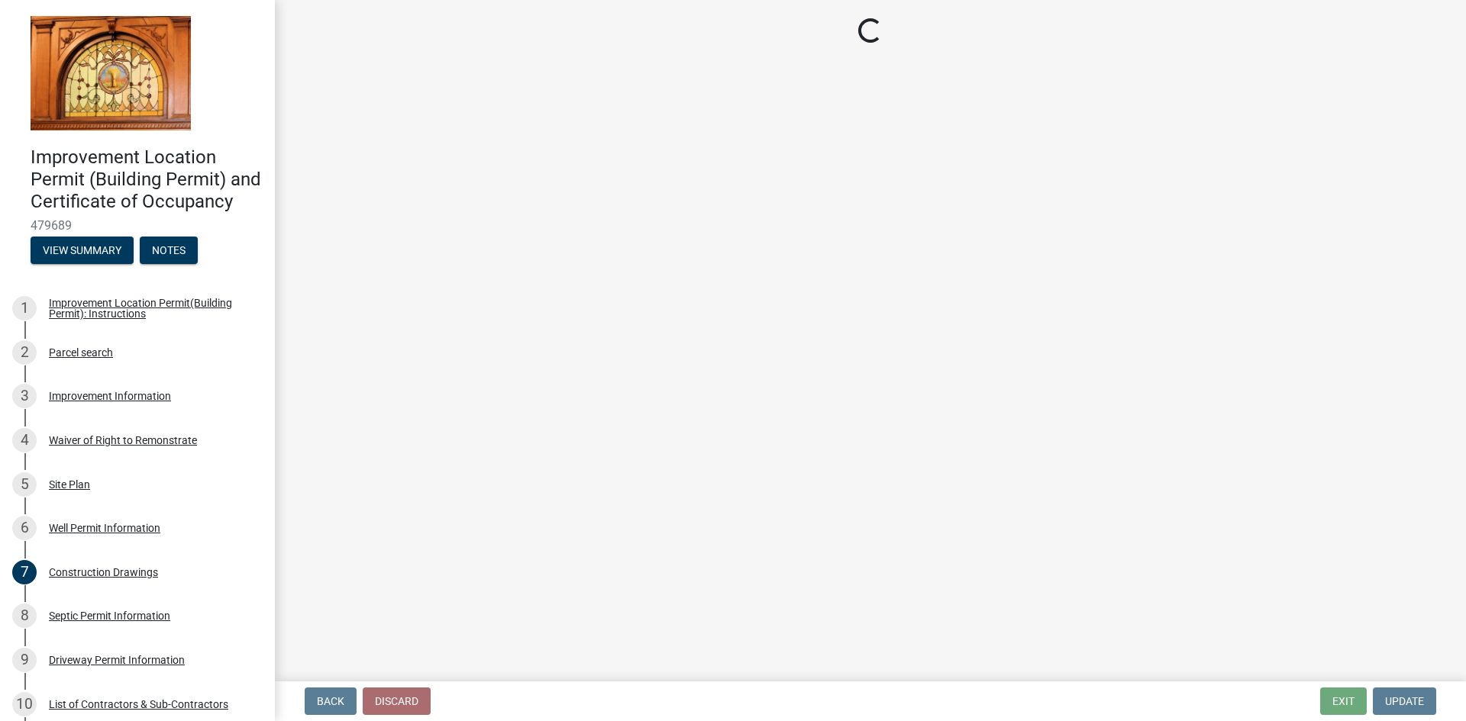
select select "8223da26-0ac6-488f-81e7-4bb0725dcd0b"
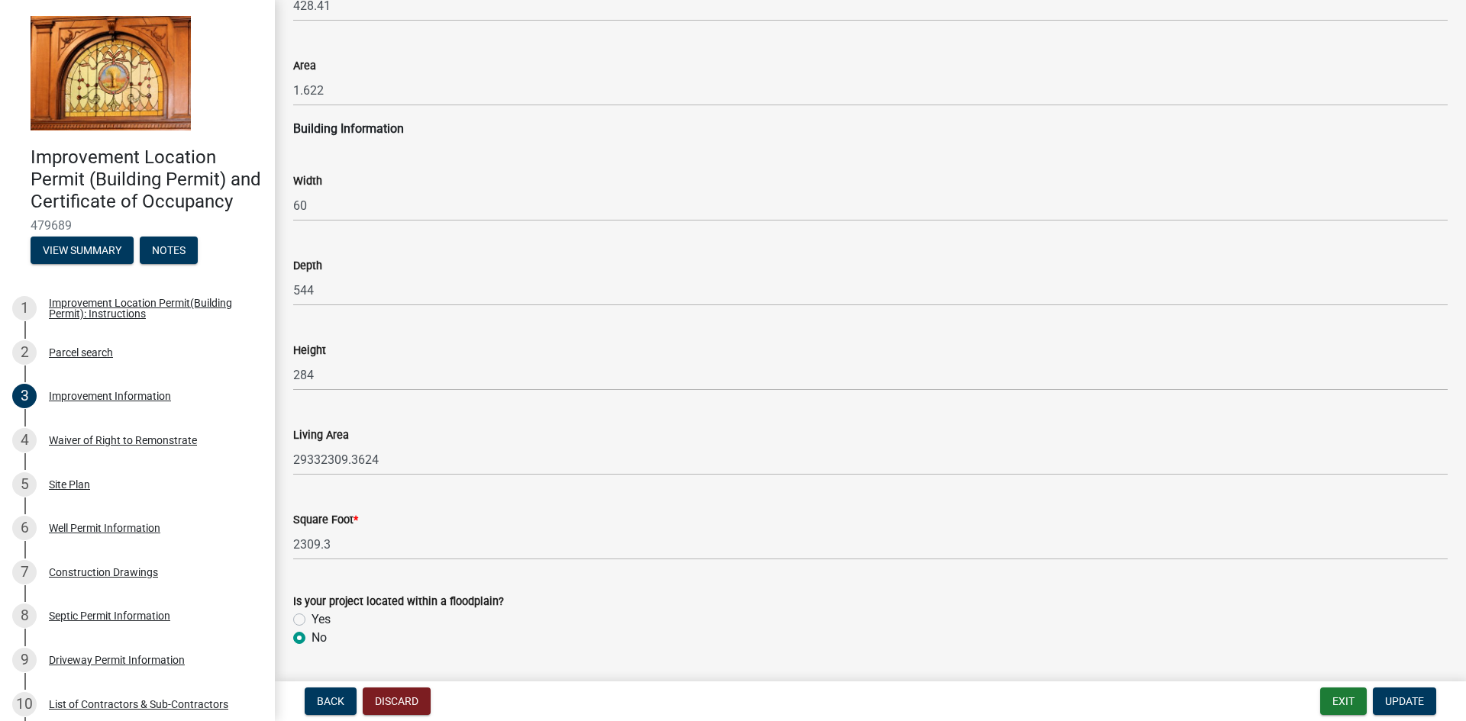
scroll to position [2183, 0]
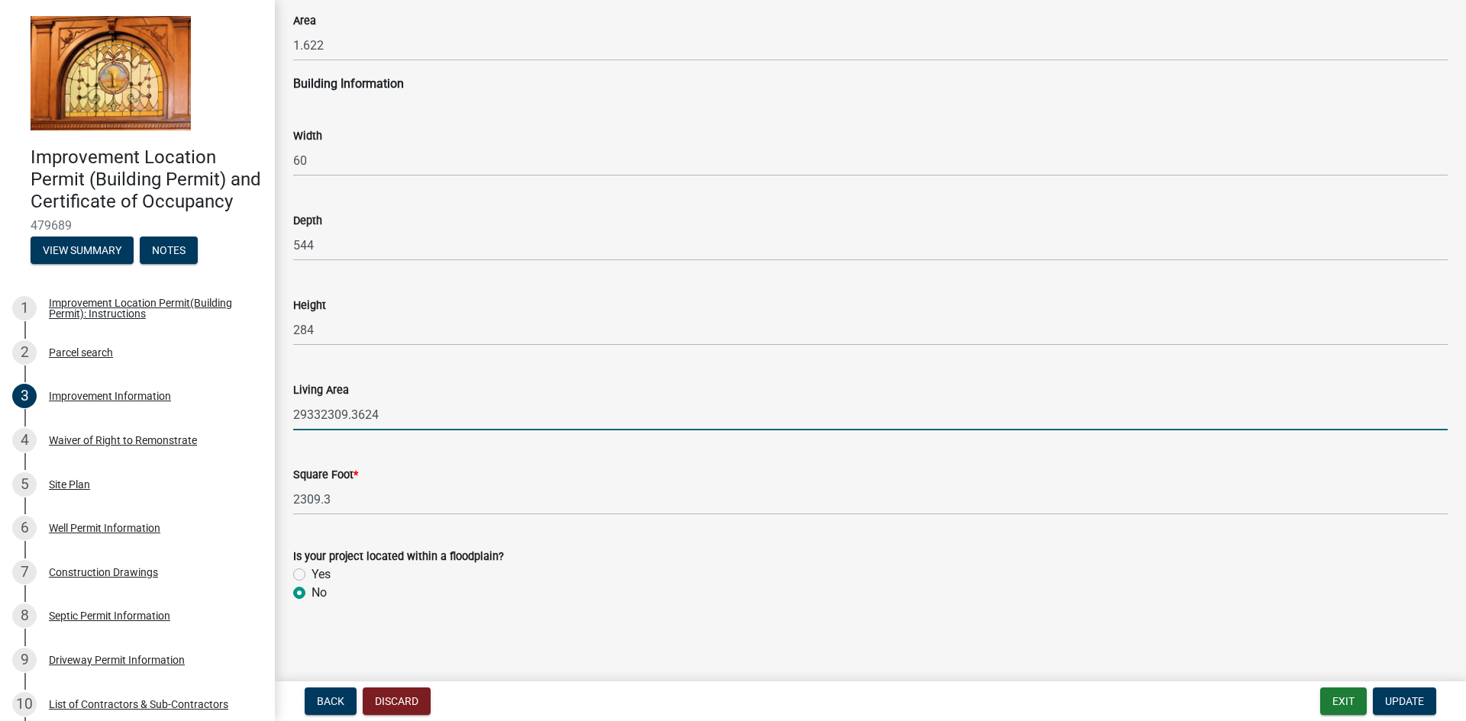
drag, startPoint x: 388, startPoint y: 415, endPoint x: 279, endPoint y: 426, distance: 109.8
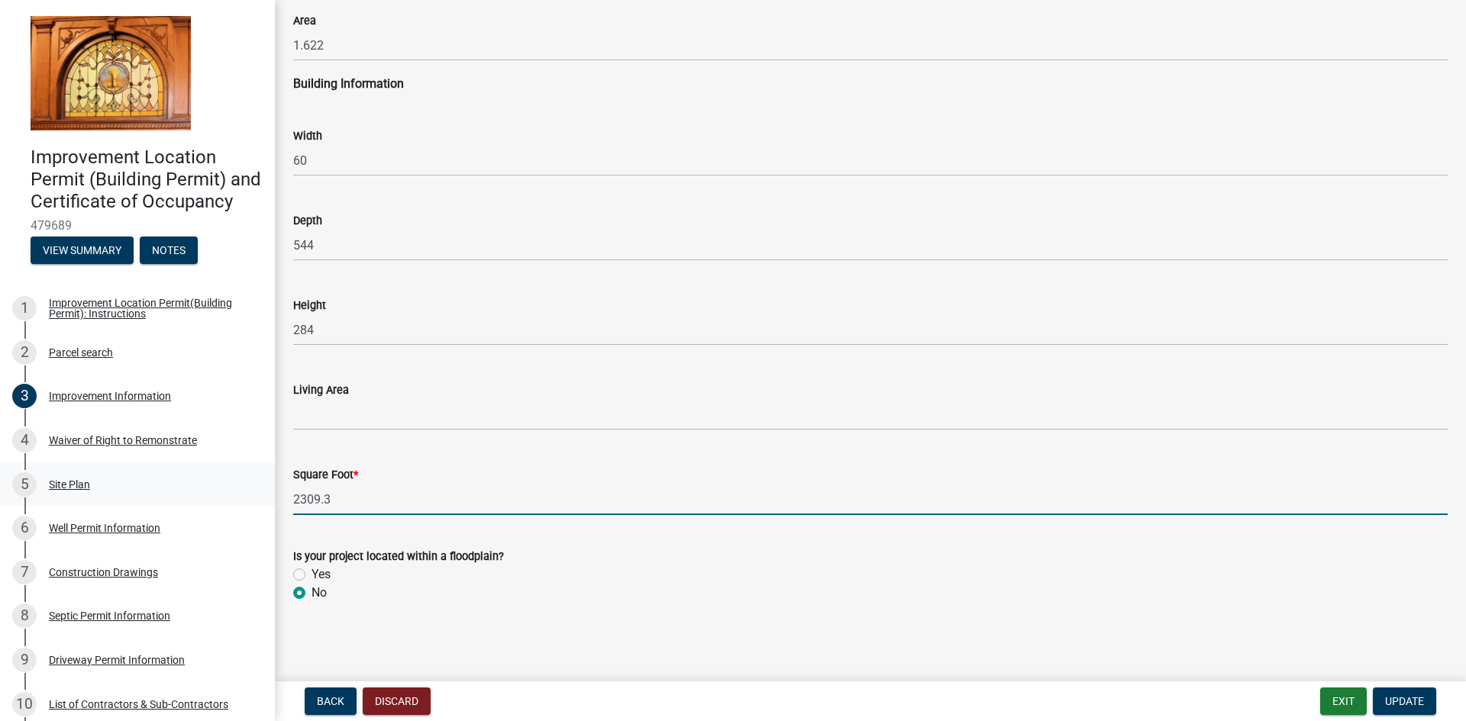
drag, startPoint x: 343, startPoint y: 507, endPoint x: 258, endPoint y: 502, distance: 84.9
click at [258, 502] on div "Improvement Location Permit (Building Permit) and Certificate of Occupancy 4796…" at bounding box center [733, 360] width 1466 height 721
type input "2933"
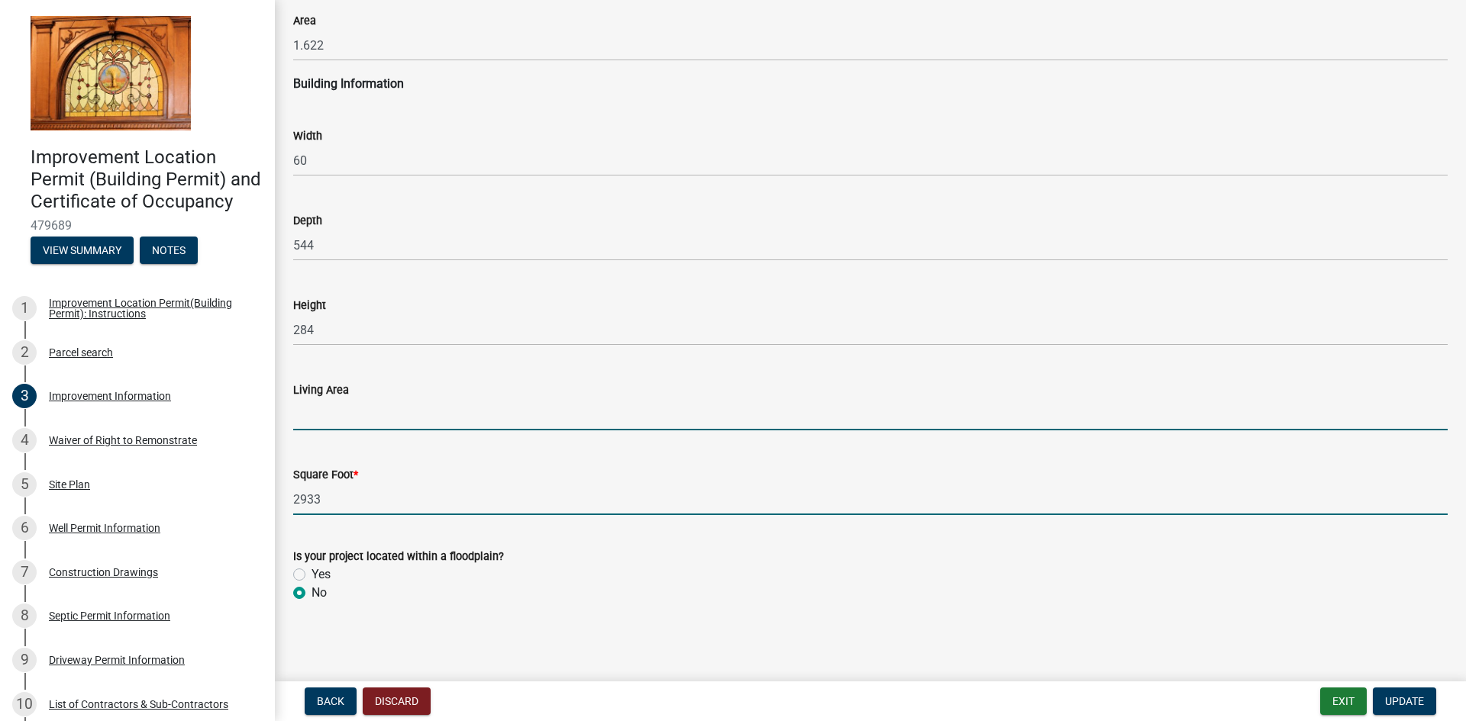
click at [319, 412] on input "text" at bounding box center [870, 414] width 1154 height 31
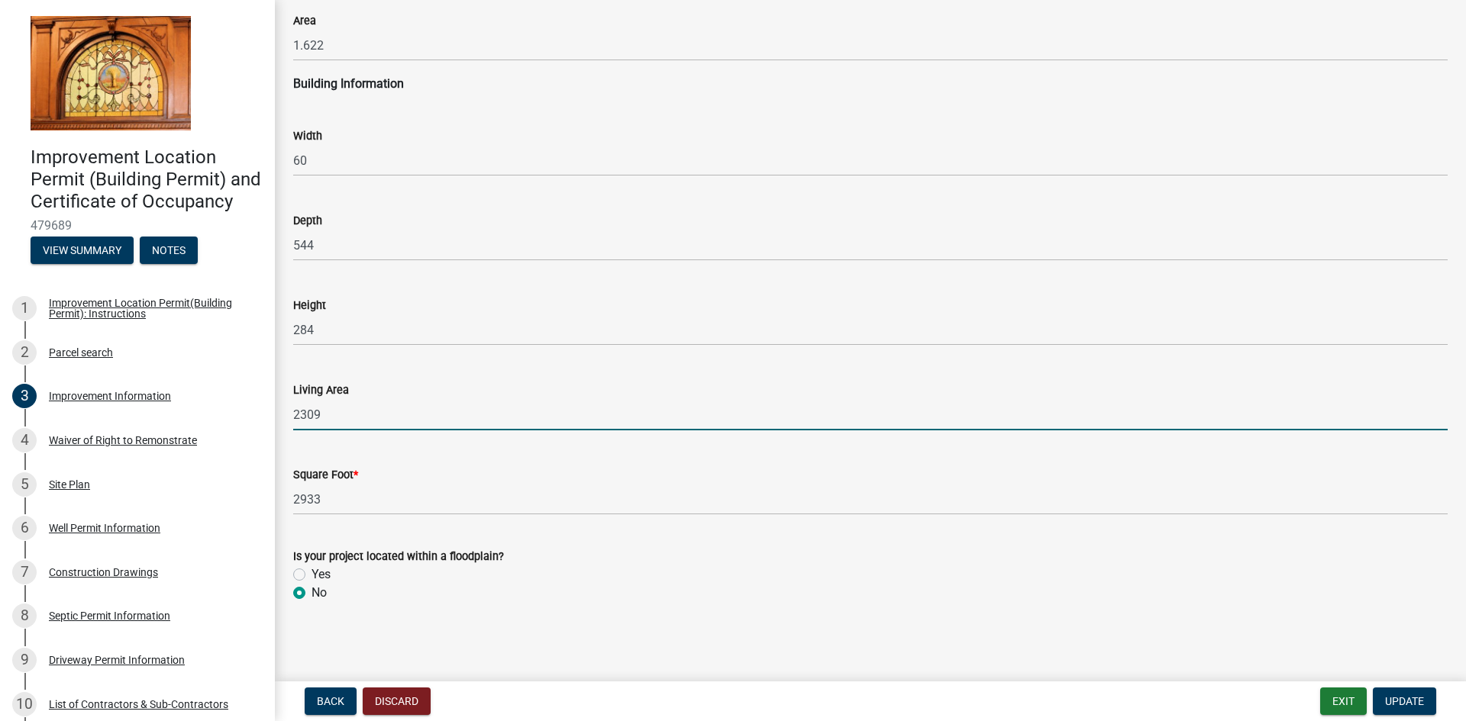
type input "2309"
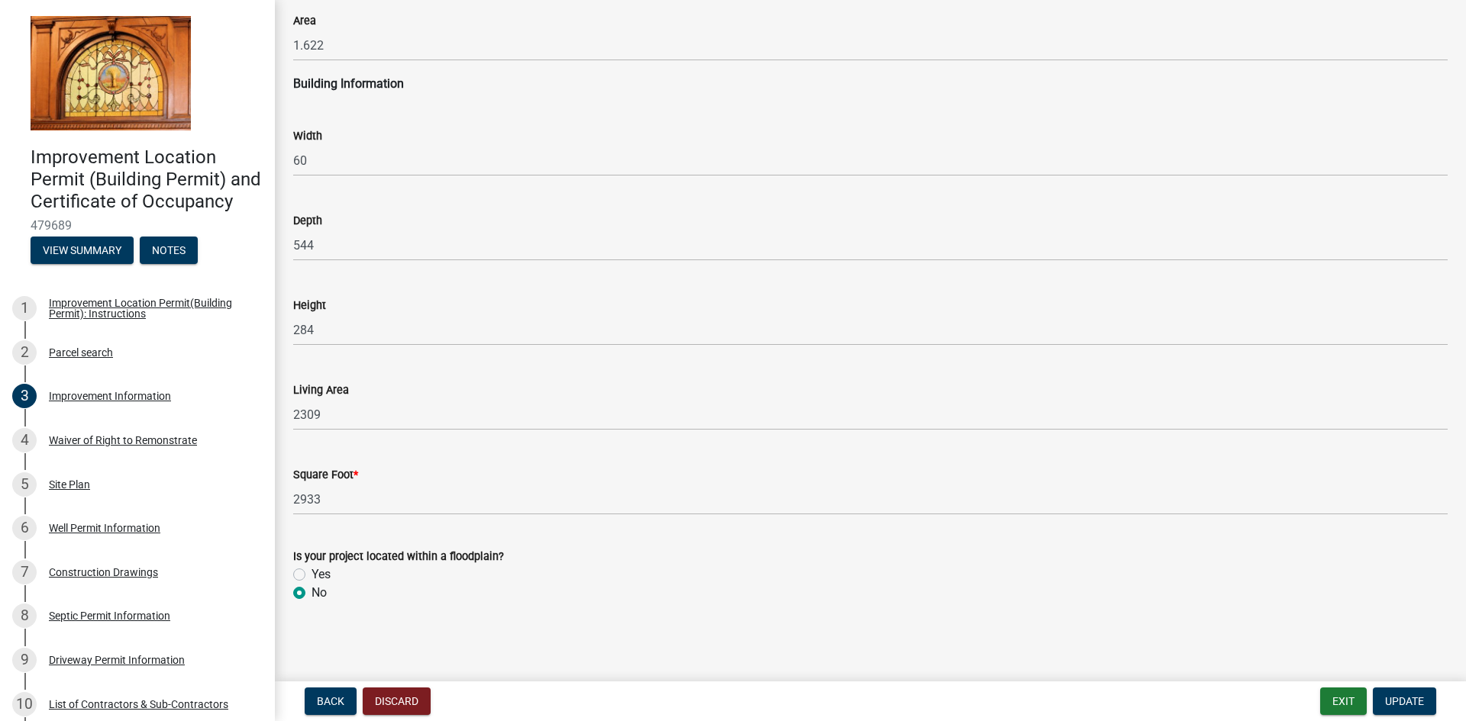
click at [614, 595] on div "No" at bounding box center [870, 593] width 1154 height 18
click at [1410, 705] on span "Update" at bounding box center [1404, 702] width 39 height 12
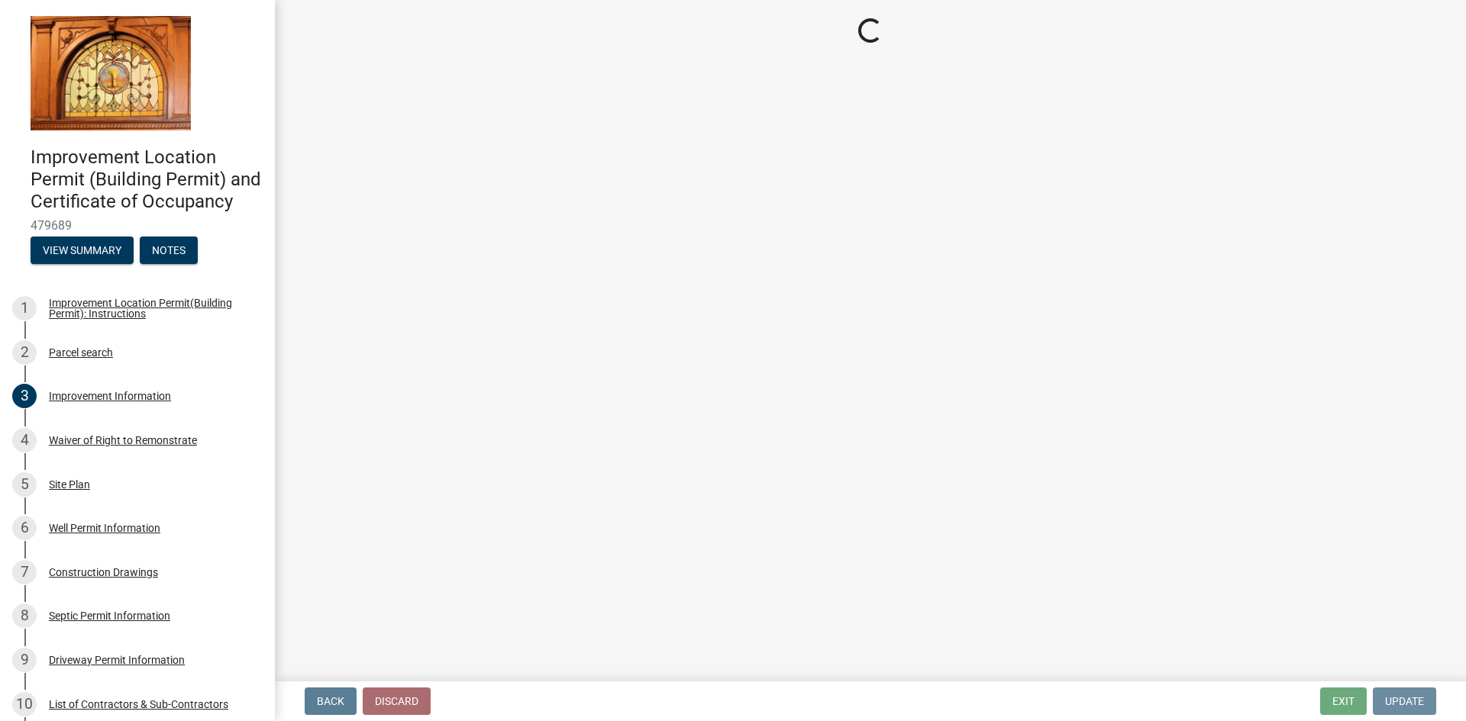
scroll to position [0, 0]
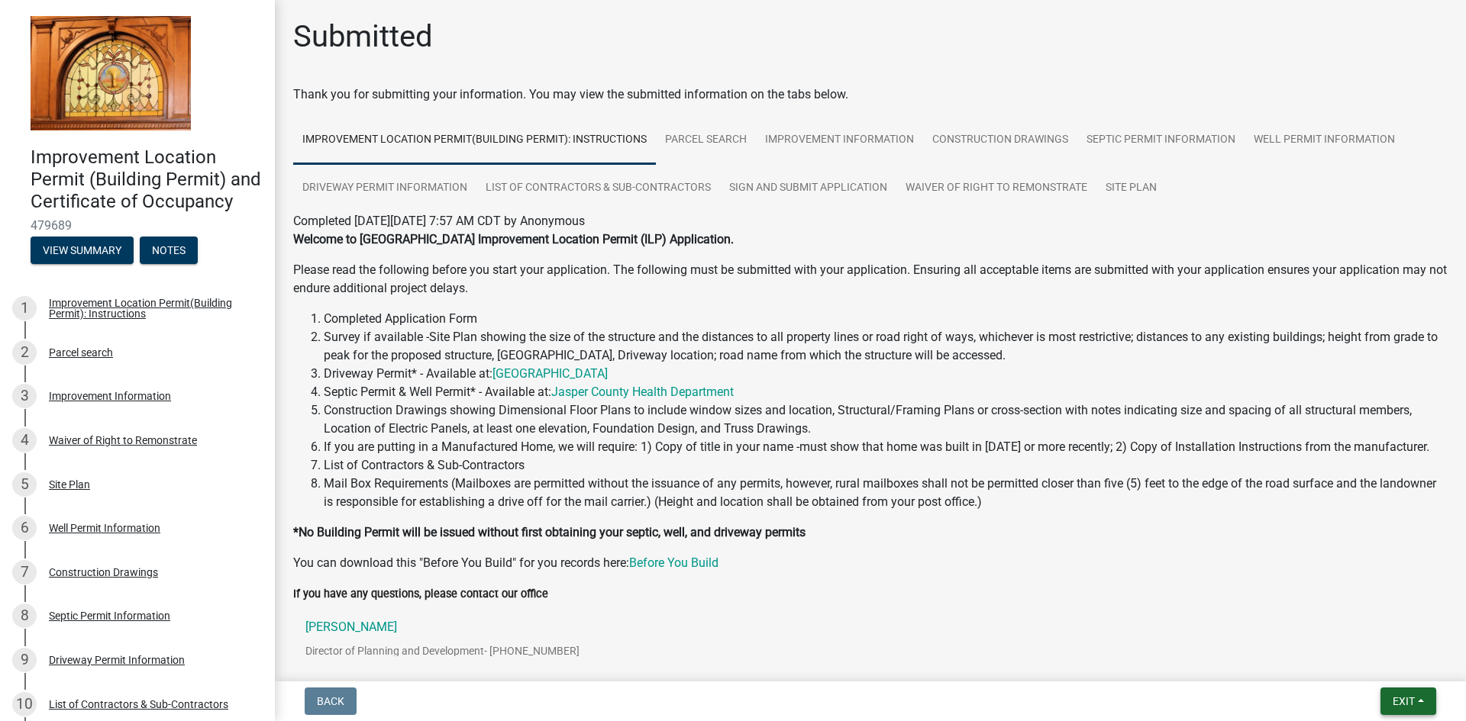
click at [1410, 704] on span "Exit" at bounding box center [1404, 702] width 22 height 12
click at [1390, 668] on button "Save & Exit" at bounding box center [1375, 662] width 122 height 37
